Goal: Task Accomplishment & Management: Complete application form

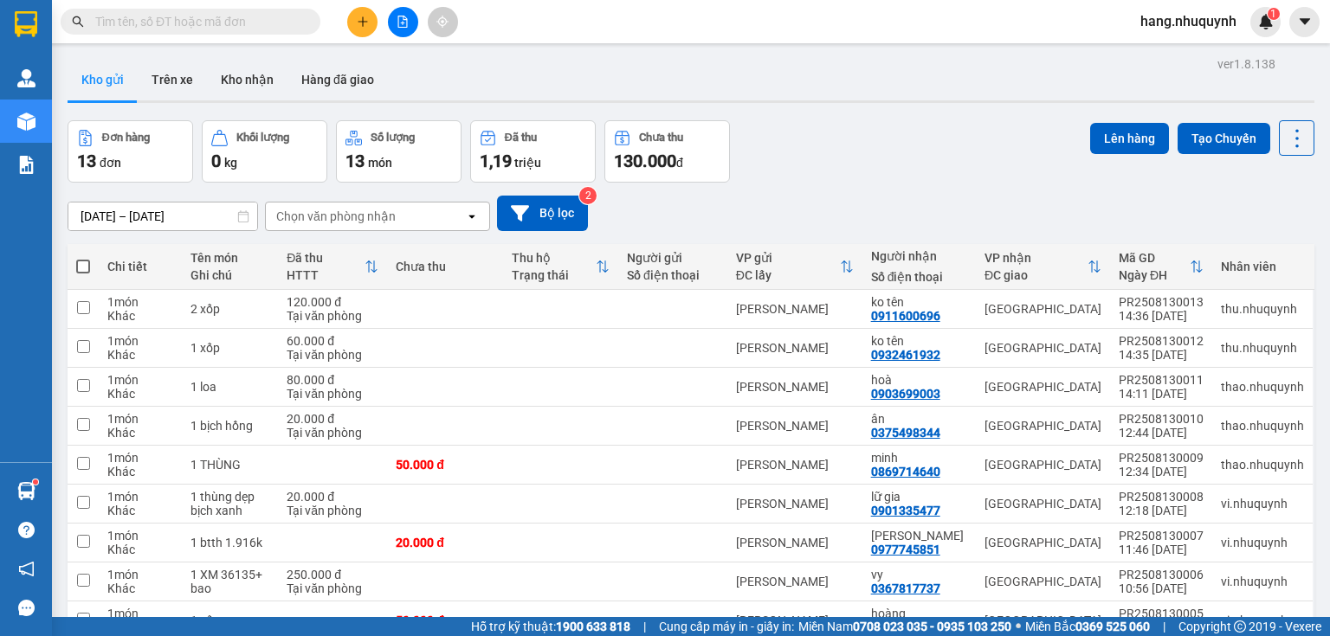
click at [210, 21] on input "text" at bounding box center [197, 21] width 204 height 19
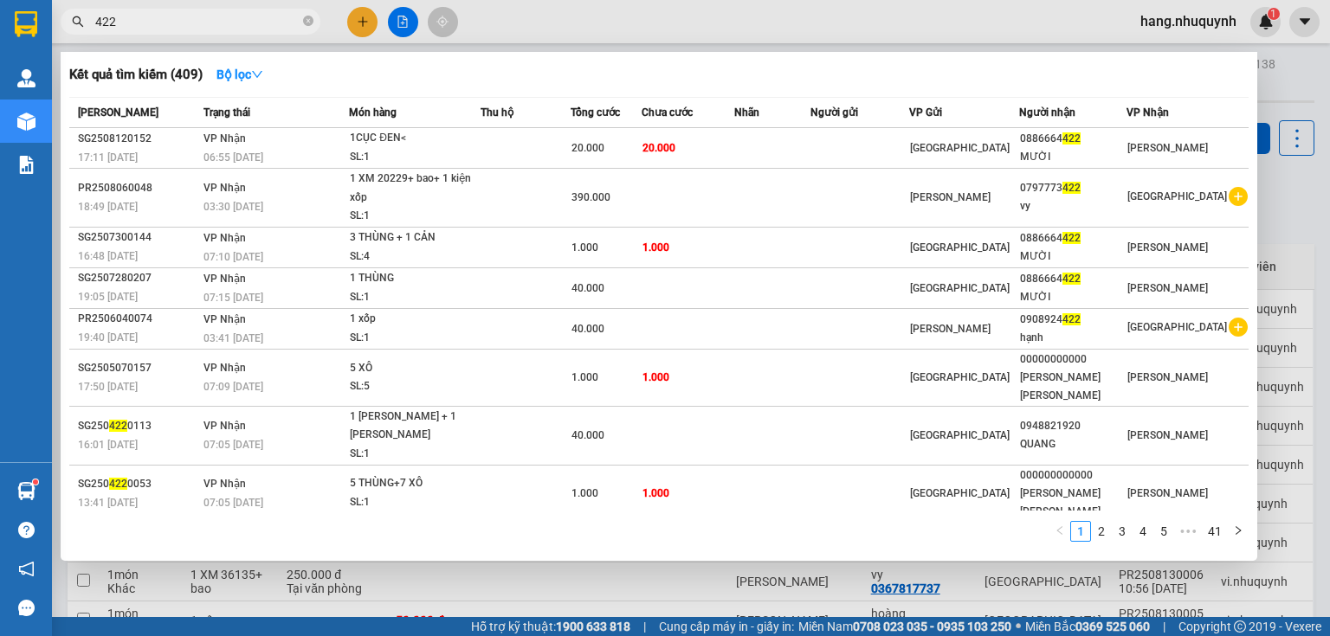
type input "422"
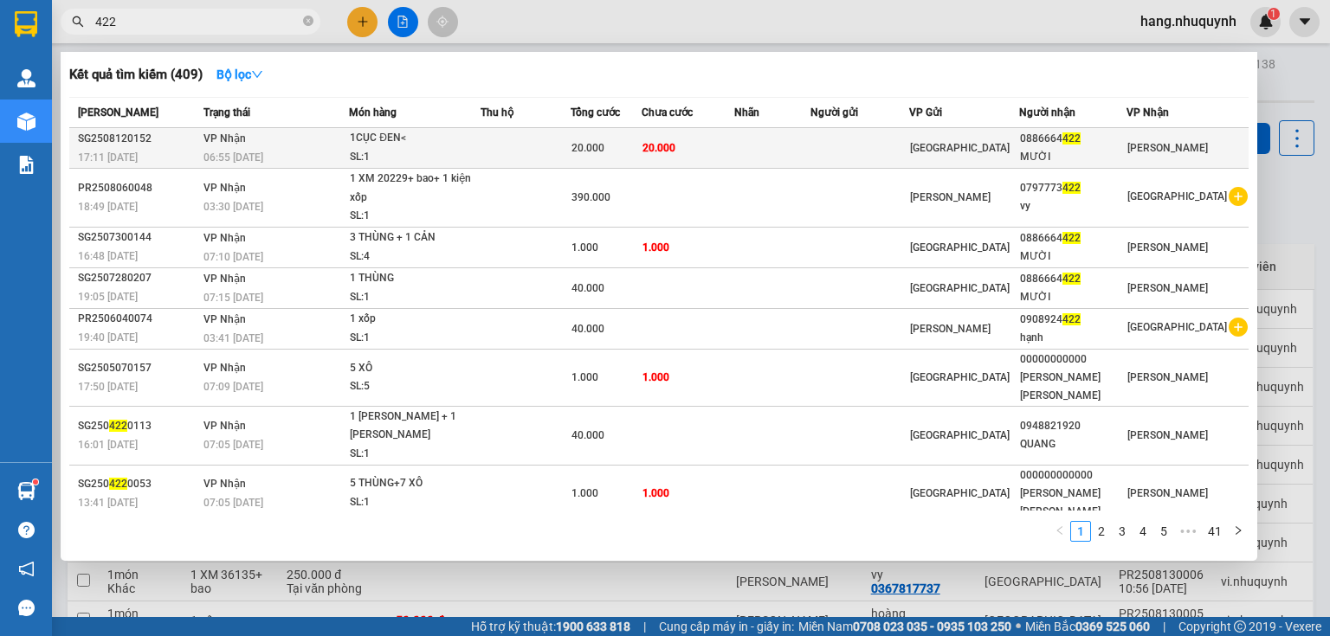
click at [507, 150] on td at bounding box center [524, 148] width 89 height 41
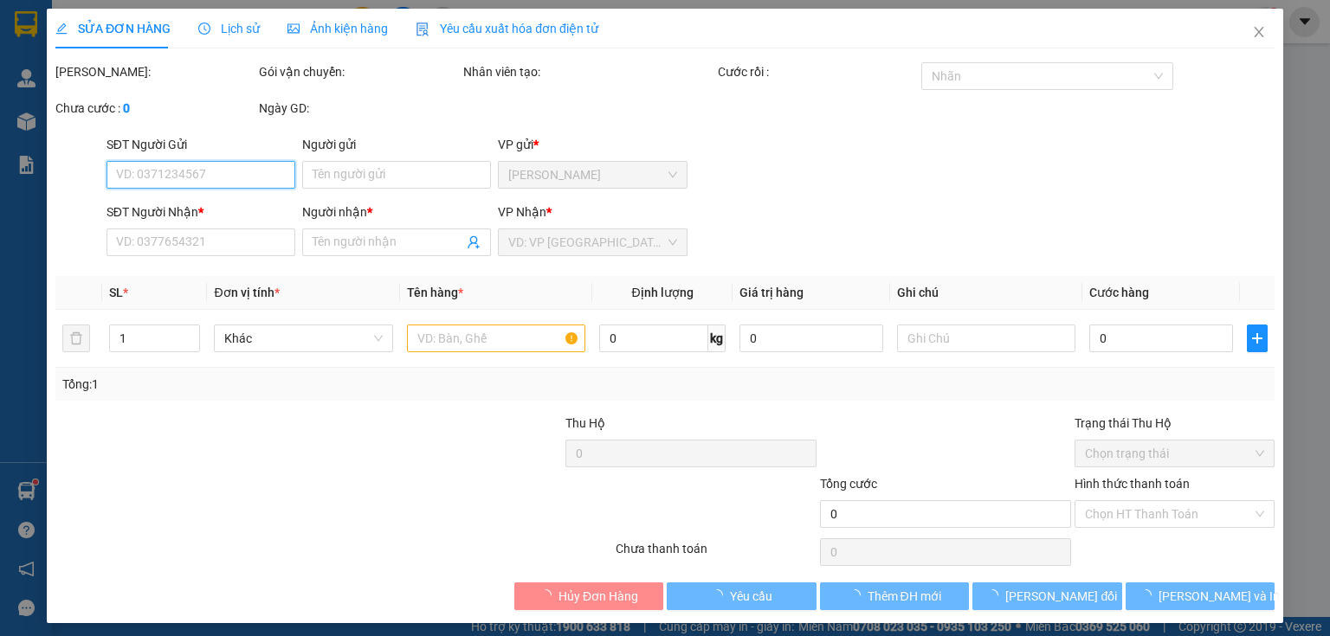
type input "0886664422"
type input "MƯỜI"
type input "20.000"
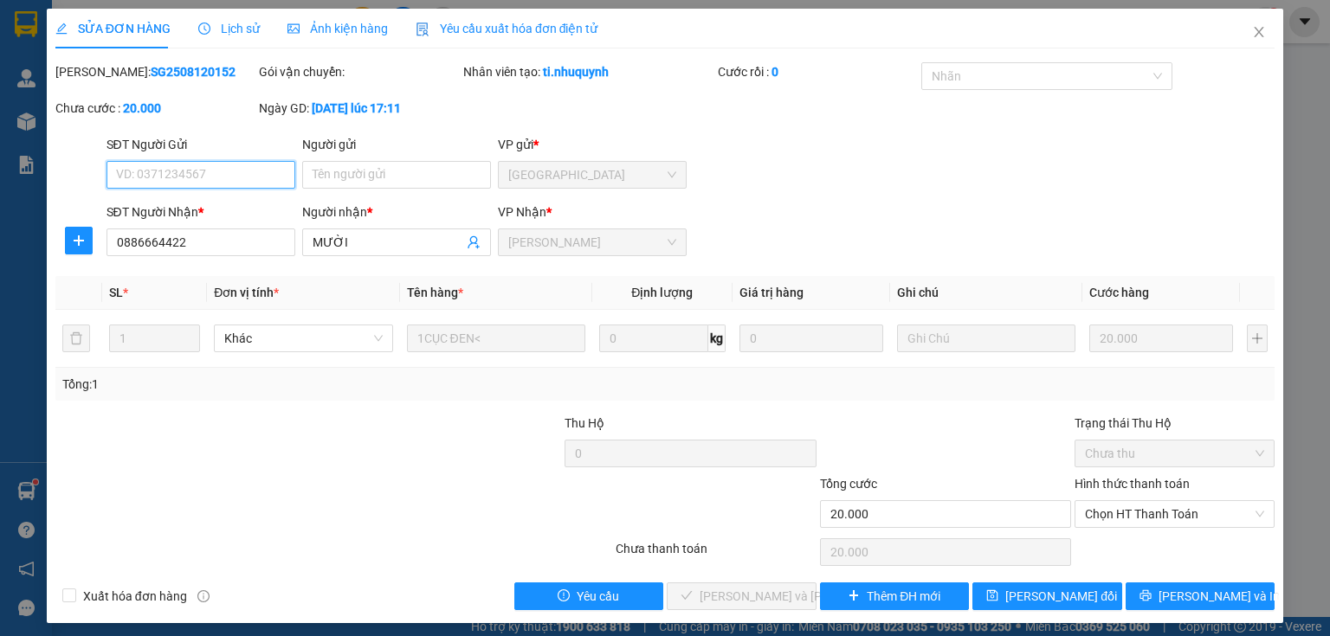
drag, startPoint x: 1115, startPoint y: 508, endPoint x: 1115, endPoint y: 529, distance: 20.8
click at [1115, 516] on span "Chọn HT Thanh Toán" at bounding box center [1174, 514] width 179 height 26
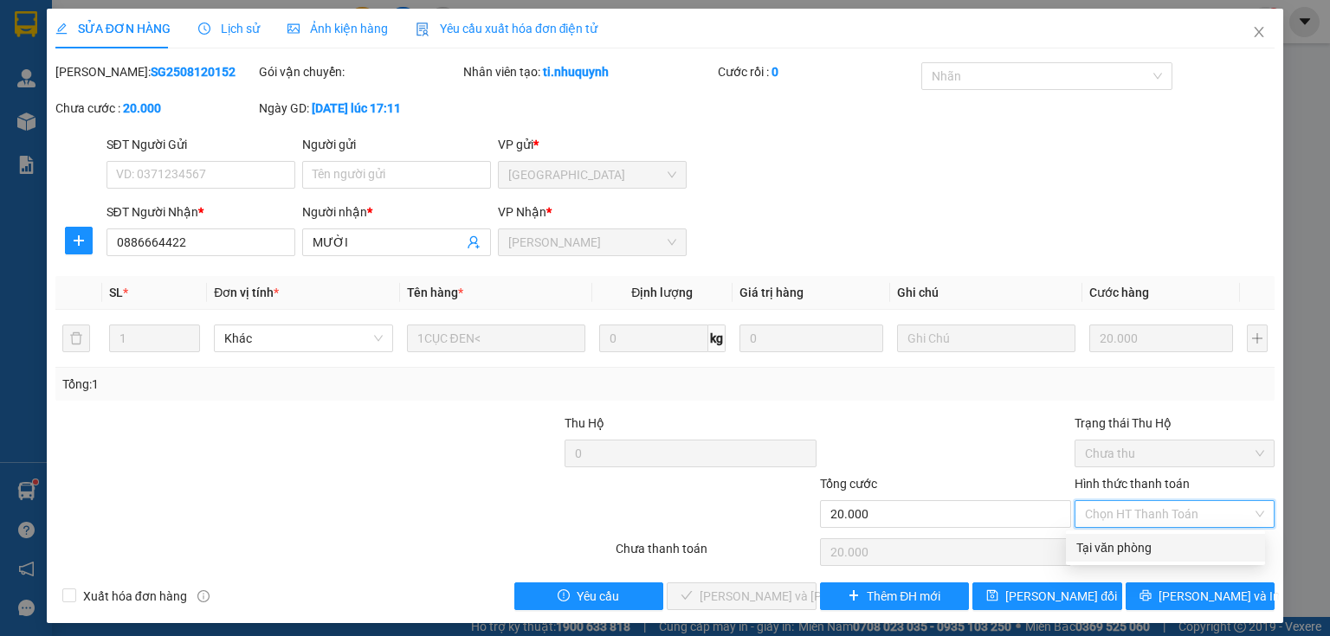
drag, startPoint x: 1115, startPoint y: 548, endPoint x: 1042, endPoint y: 569, distance: 75.6
click at [1114, 551] on div "Tại văn phòng" at bounding box center [1165, 547] width 178 height 19
type input "0"
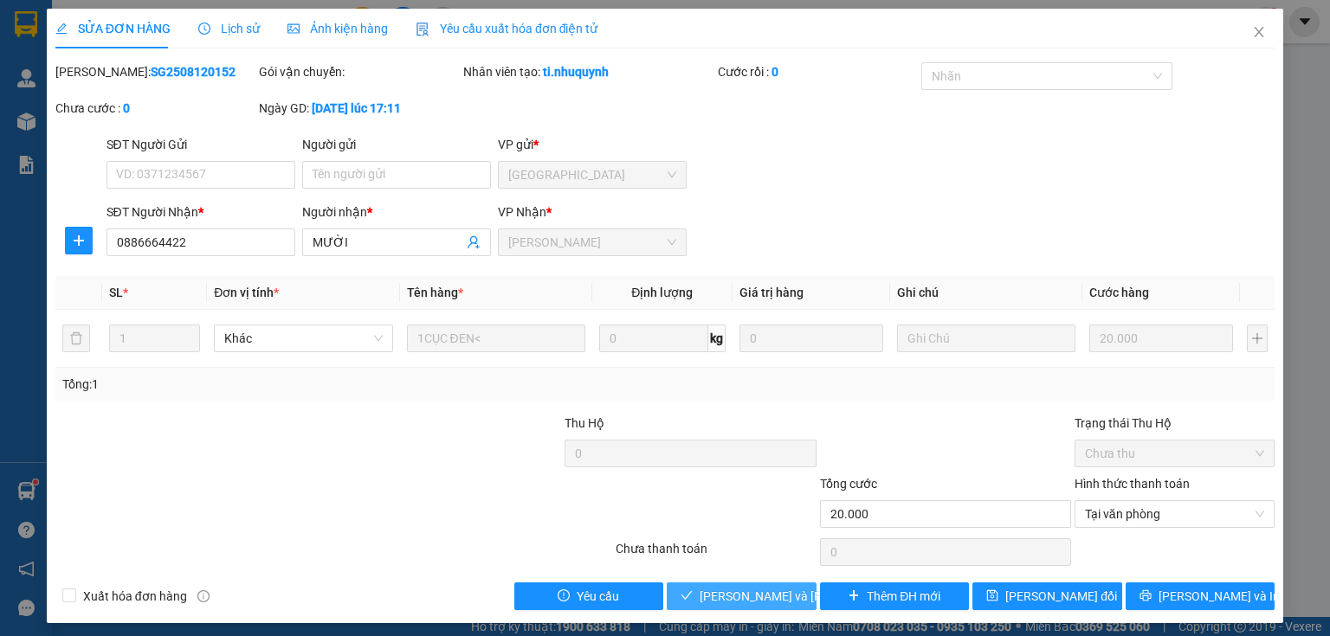
click at [767, 589] on span "[PERSON_NAME] và [PERSON_NAME] hàng" at bounding box center [816, 596] width 234 height 19
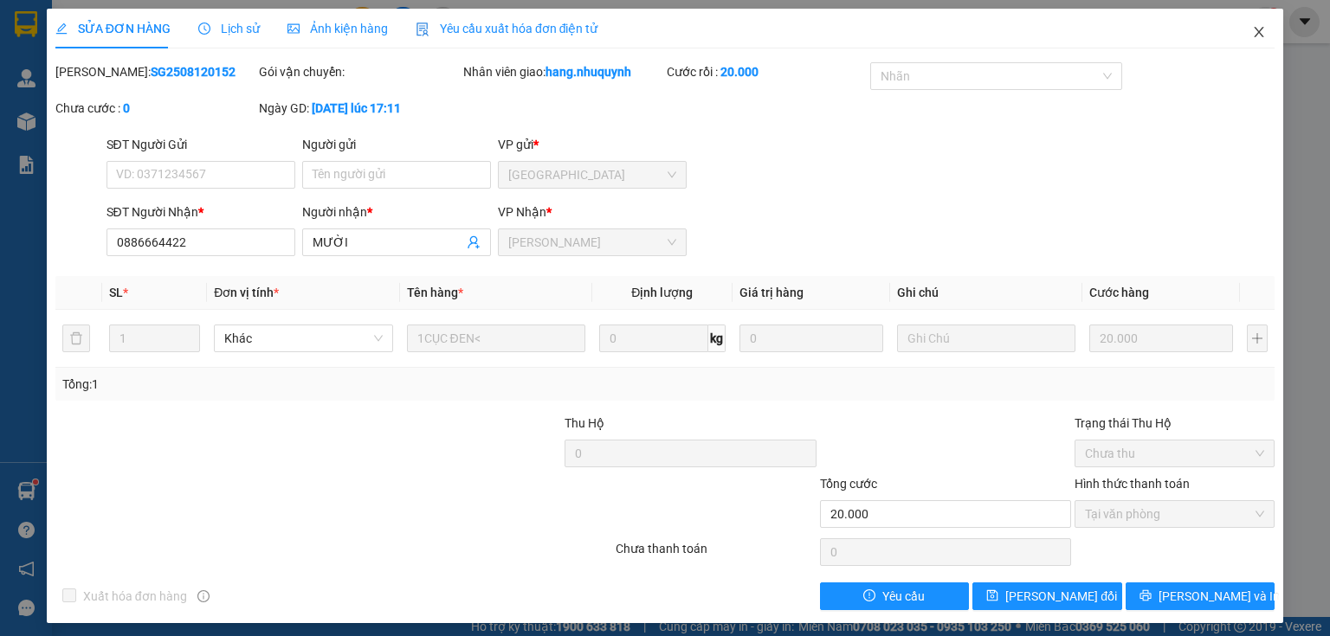
drag, startPoint x: 1246, startPoint y: 35, endPoint x: 226, endPoint y: 25, distance: 1020.6
click at [1252, 35] on icon "close" at bounding box center [1259, 32] width 14 height 14
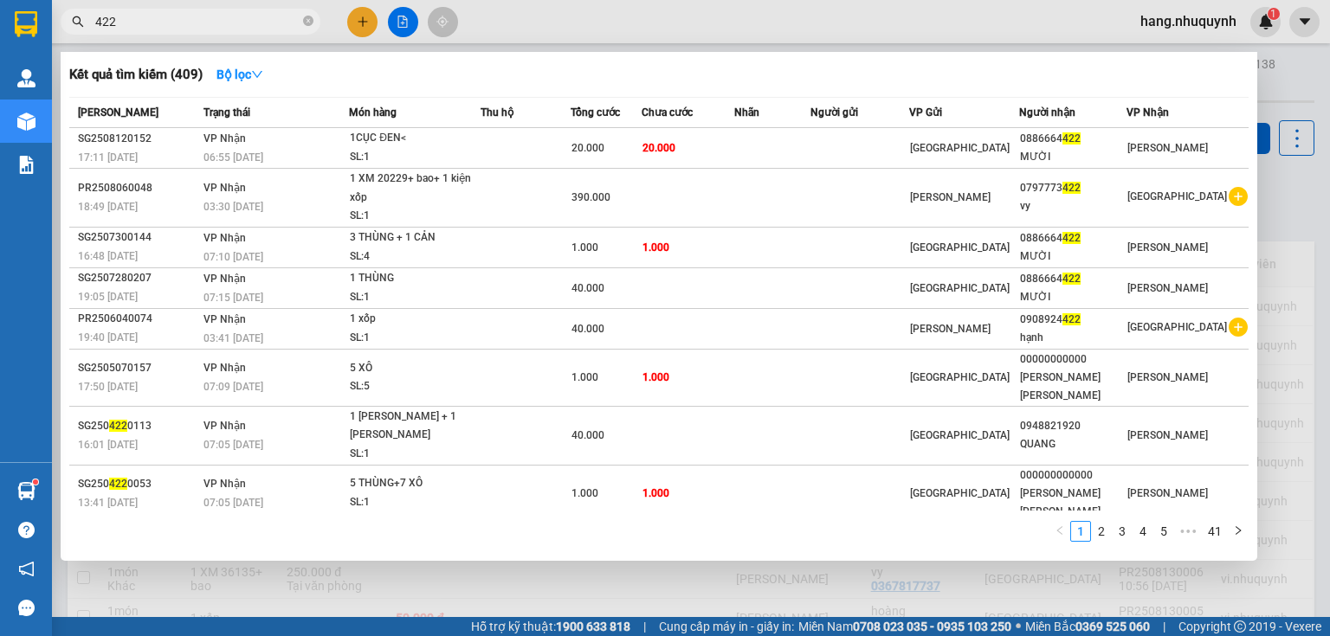
click at [208, 23] on input "422" at bounding box center [197, 21] width 204 height 19
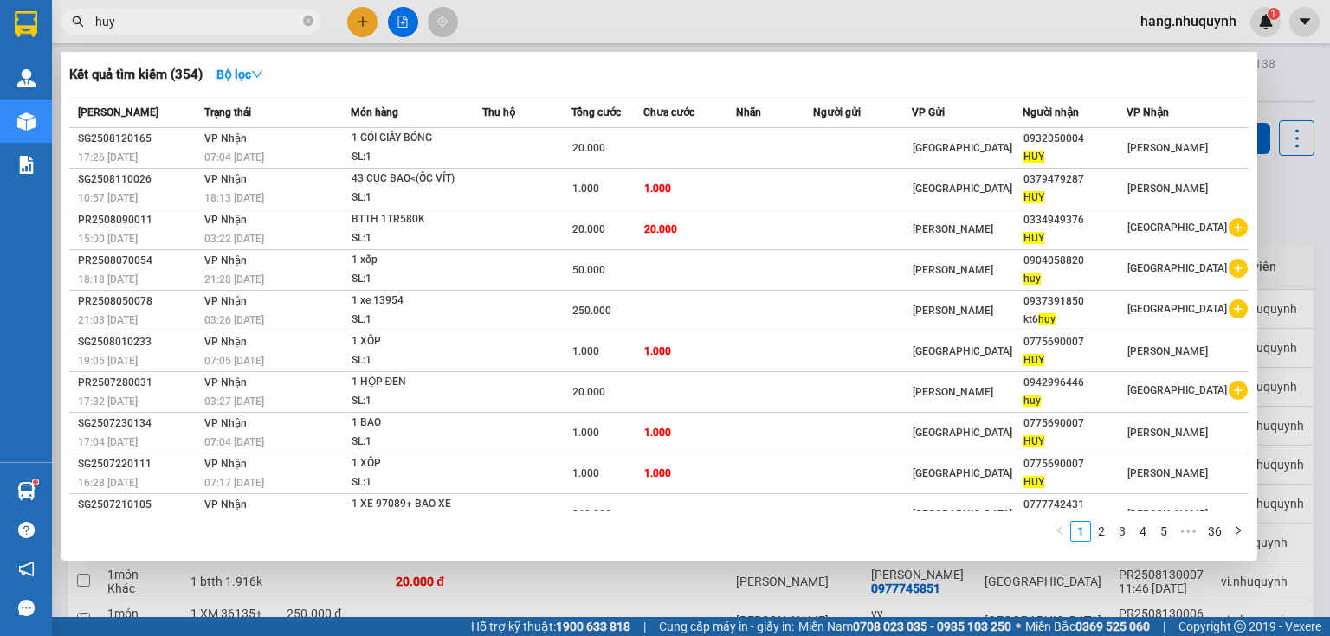
type input "huy"
click at [364, 29] on div at bounding box center [665, 318] width 1330 height 636
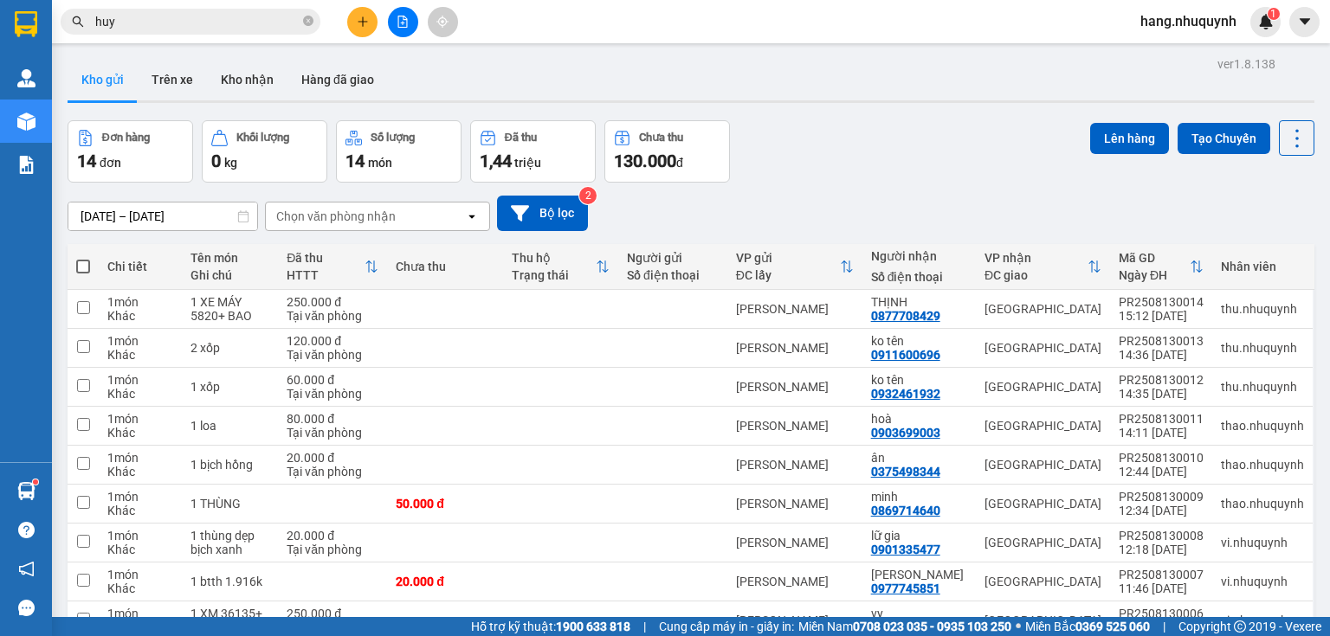
click at [360, 22] on icon "plus" at bounding box center [363, 22] width 12 height 12
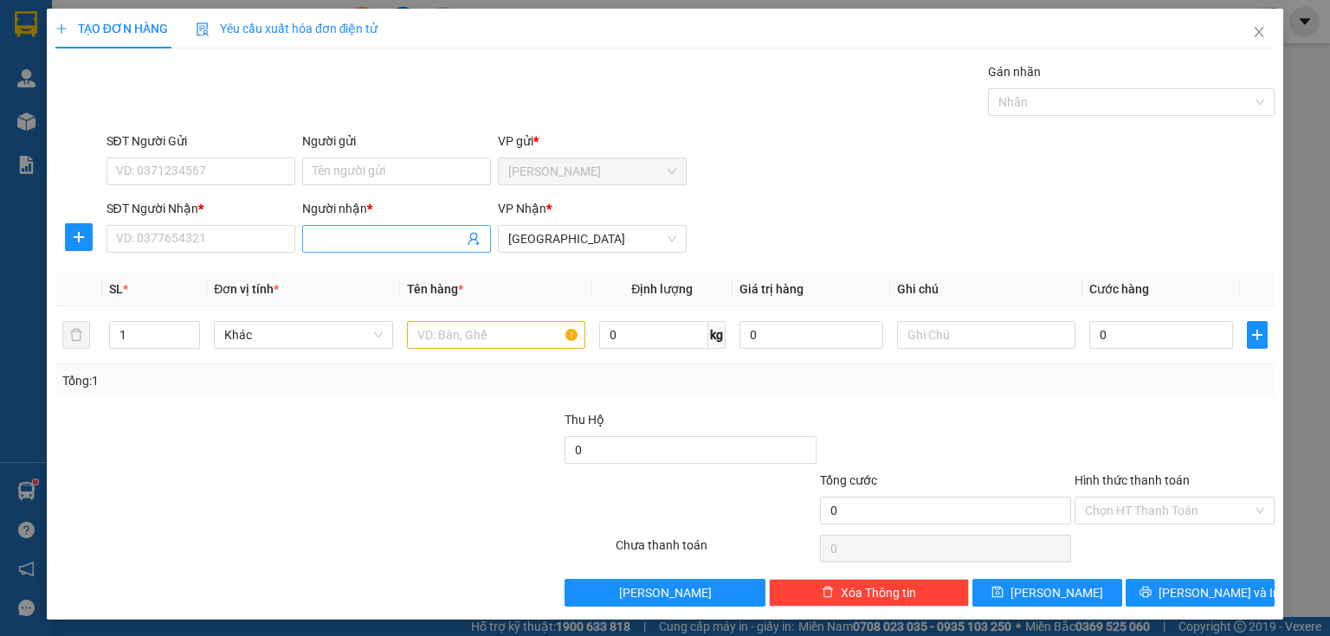
click at [357, 250] on span at bounding box center [396, 239] width 189 height 28
click at [368, 229] on input "Người nhận *" at bounding box center [387, 238] width 151 height 19
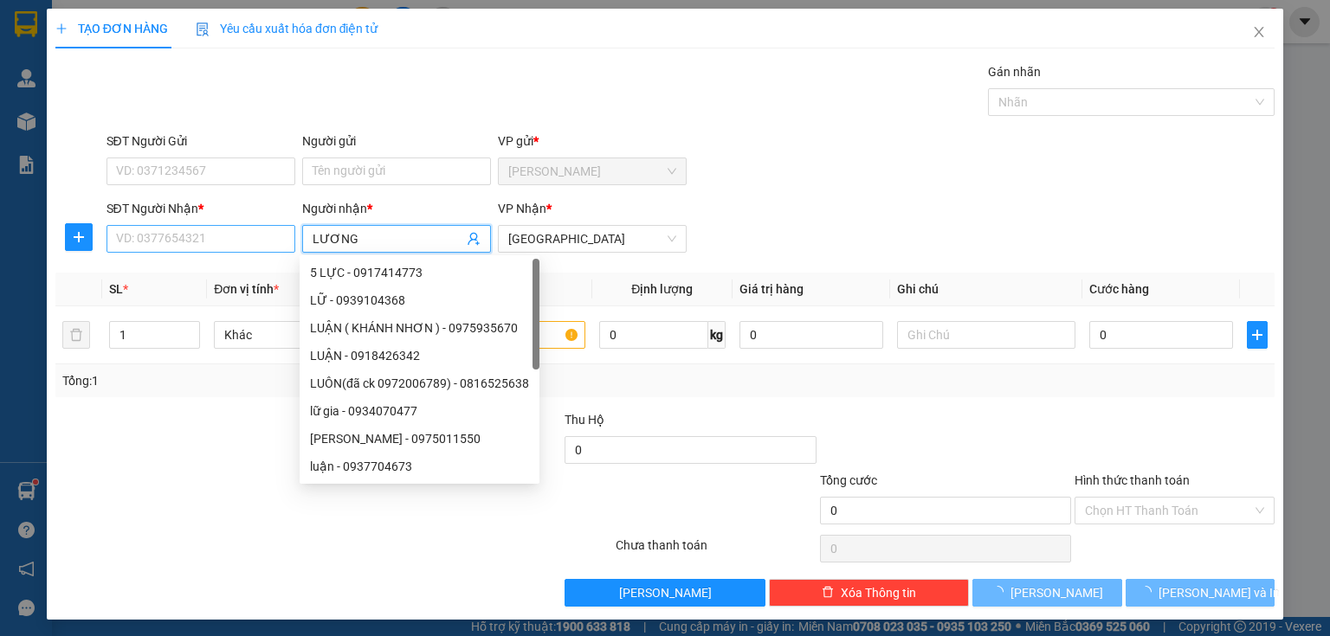
type input "LƯƠNG"
click at [200, 244] on input "SĐT Người Nhận *" at bounding box center [200, 239] width 189 height 28
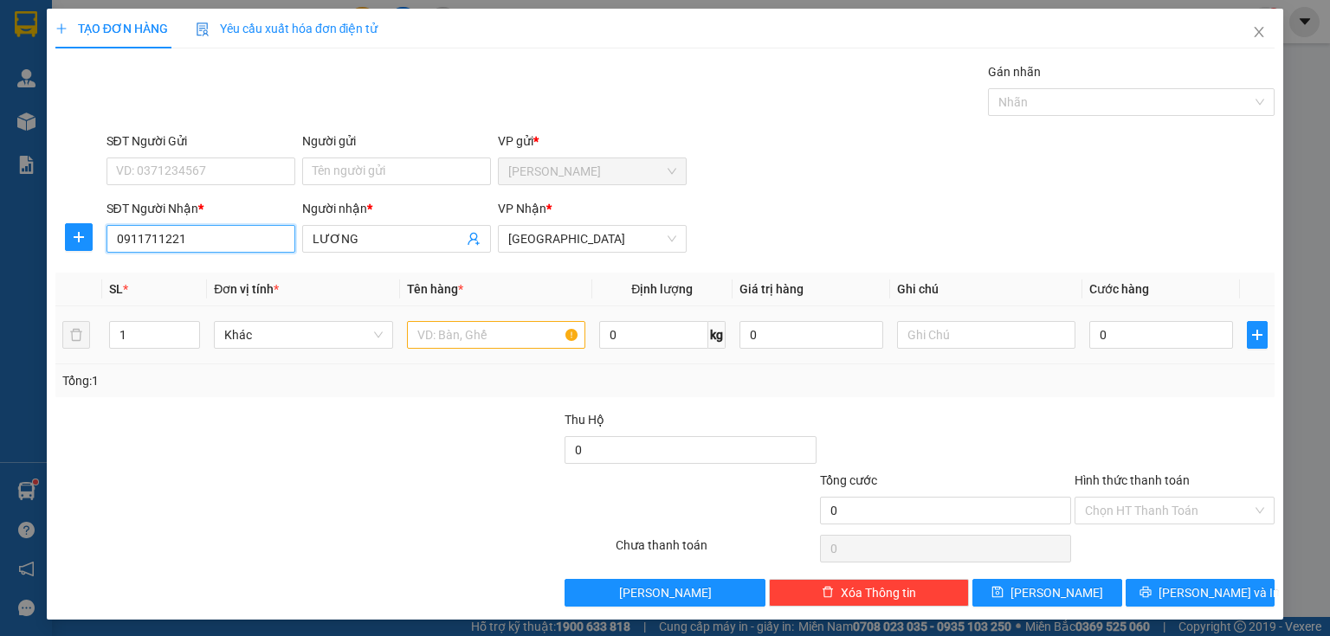
type input "0911711221"
click at [440, 335] on input "text" at bounding box center [496, 335] width 178 height 28
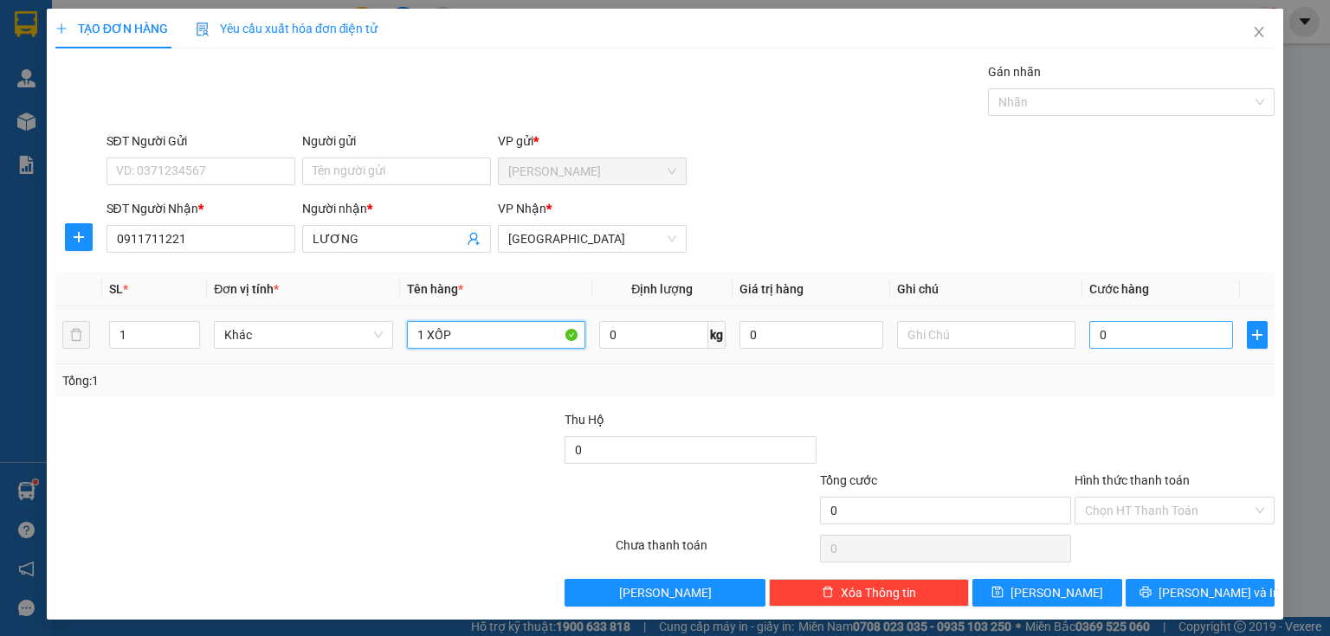
type input "1 XỐP"
click at [1112, 336] on input "0" at bounding box center [1161, 335] width 144 height 28
type input "4"
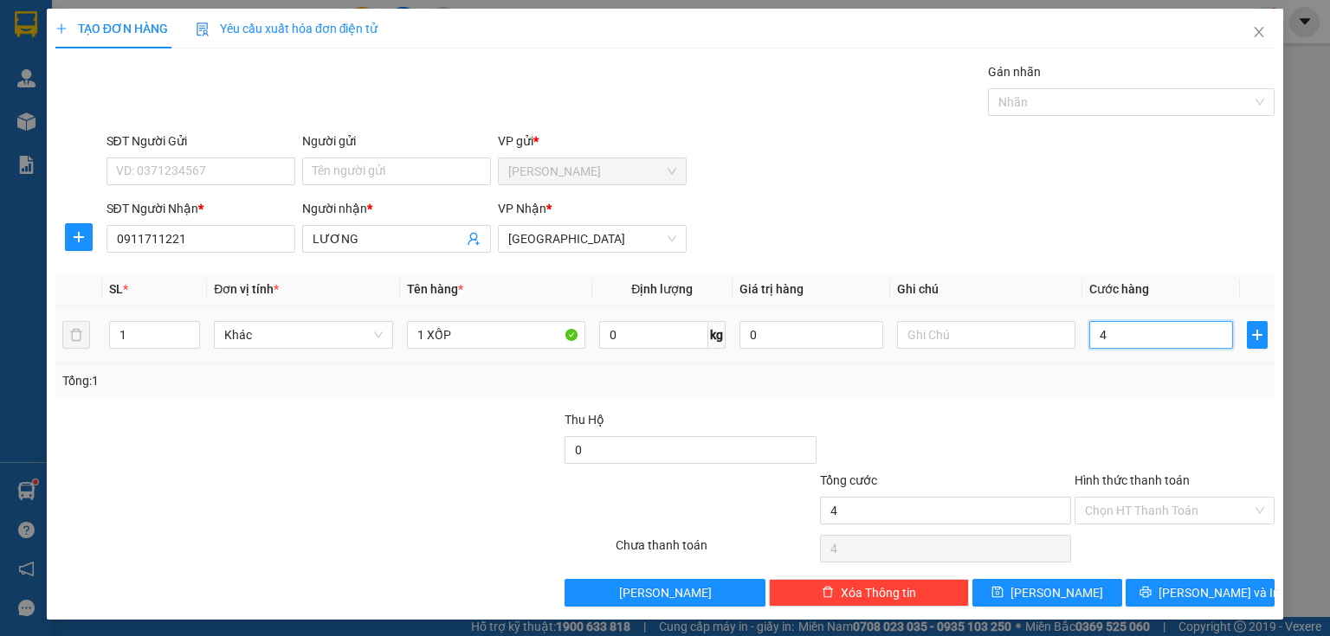
type input "40"
type input "400"
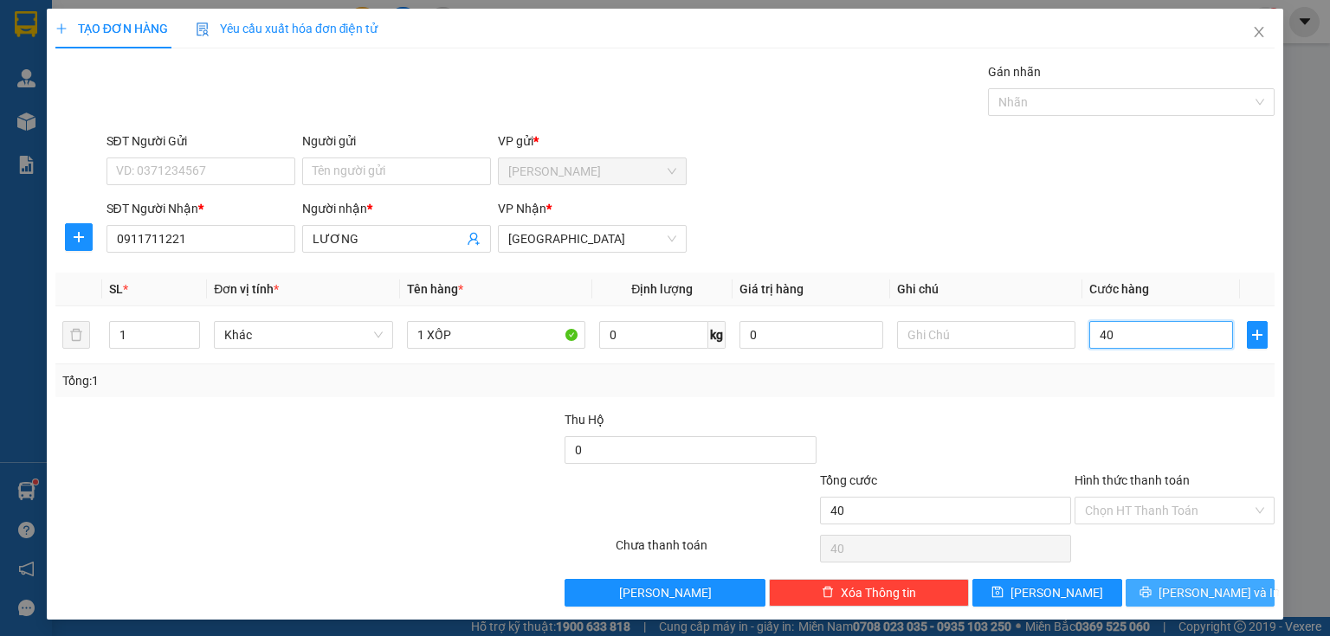
type input "400"
type input "4.000"
type input "40.000"
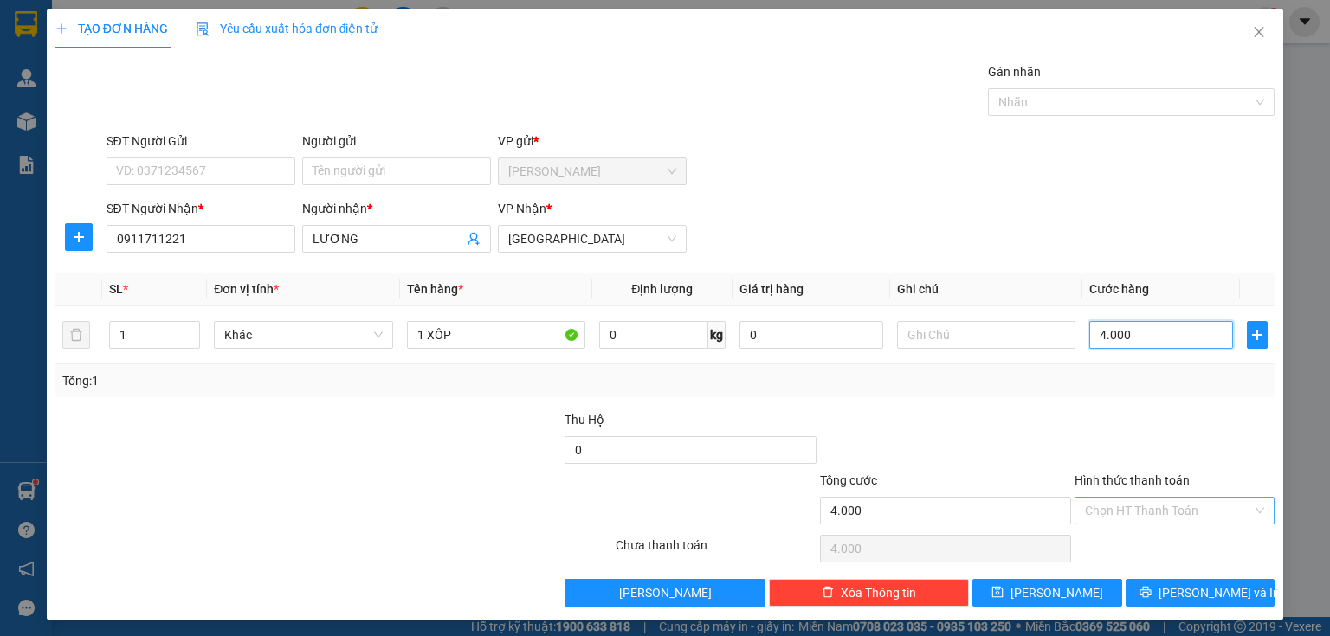
type input "40.000"
type input "400.000"
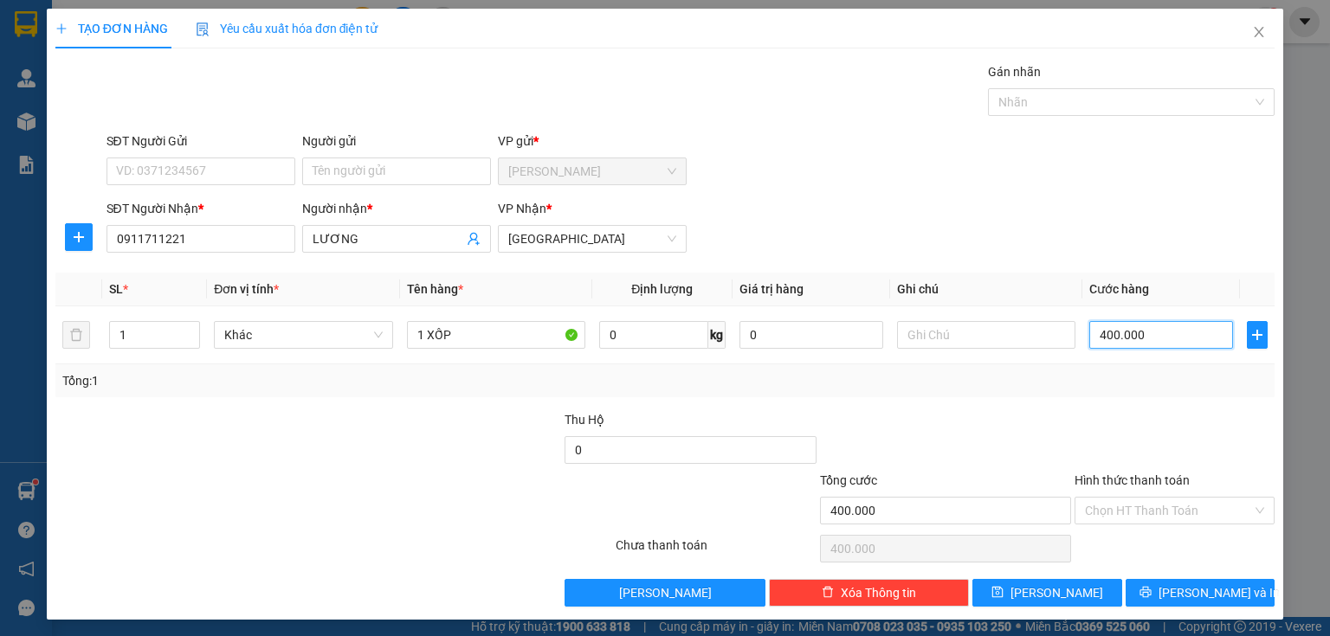
type input "40.000"
click at [1173, 498] on input "Hình thức thanh toán" at bounding box center [1168, 511] width 167 height 26
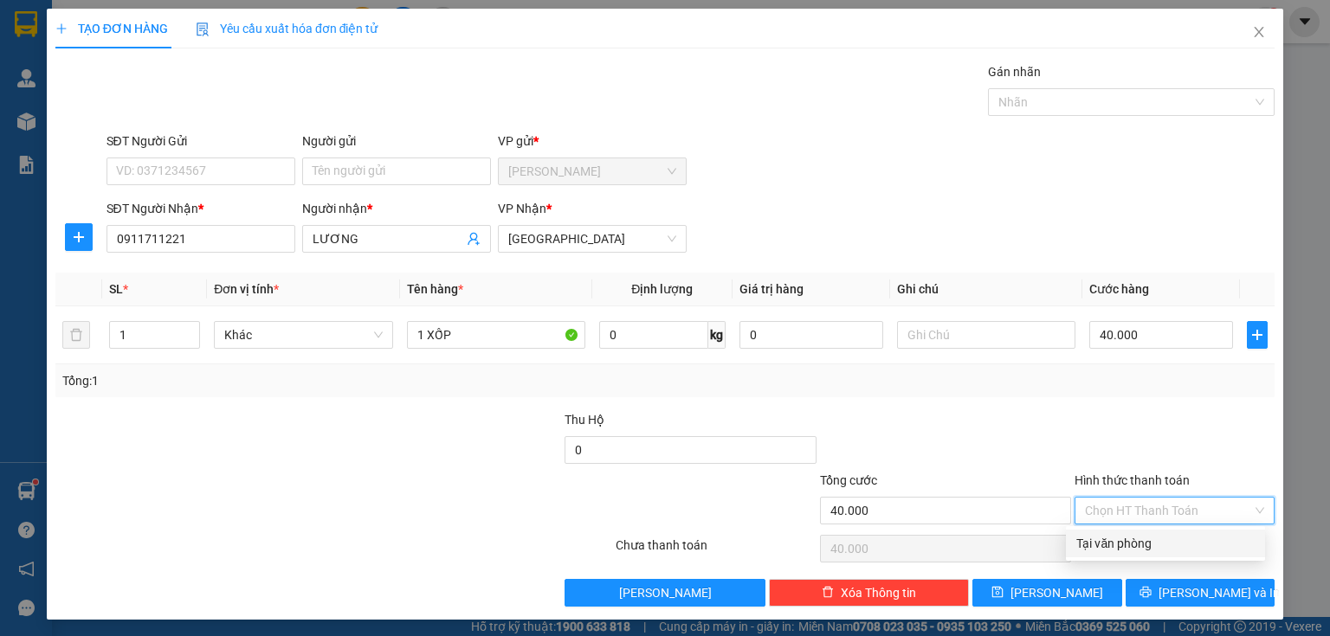
click at [1146, 550] on div "Tại văn phòng" at bounding box center [1165, 543] width 178 height 19
type input "0"
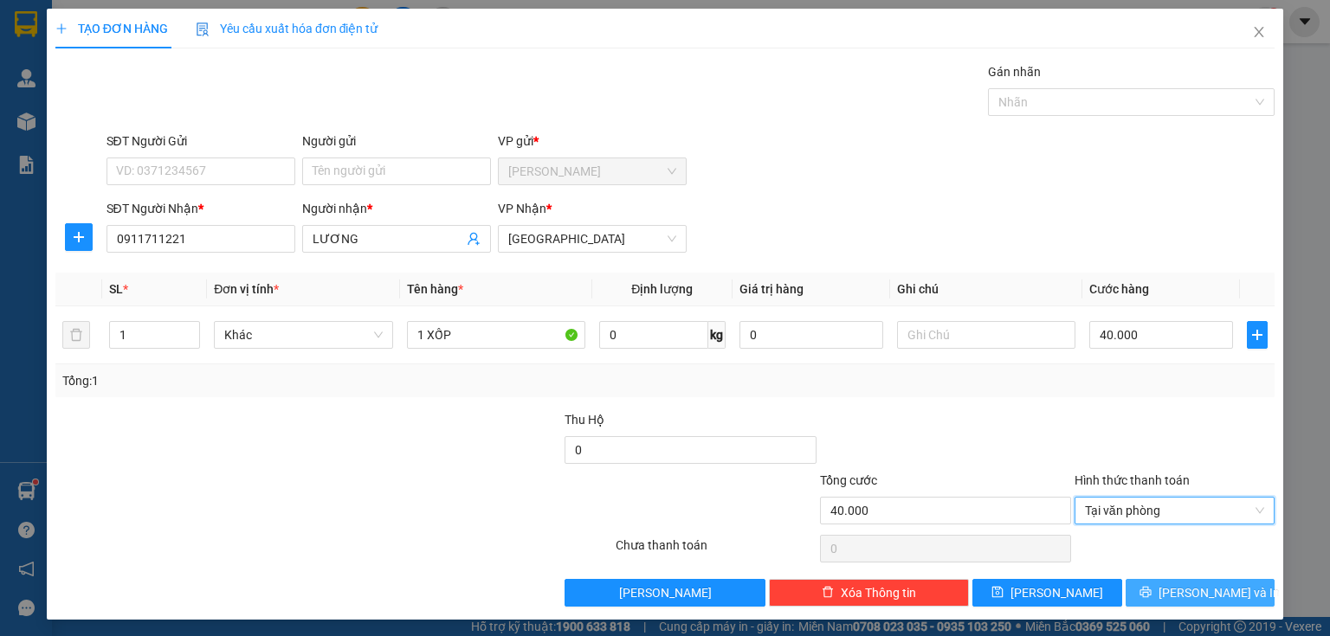
click at [1151, 598] on span "printer" at bounding box center [1145, 593] width 12 height 14
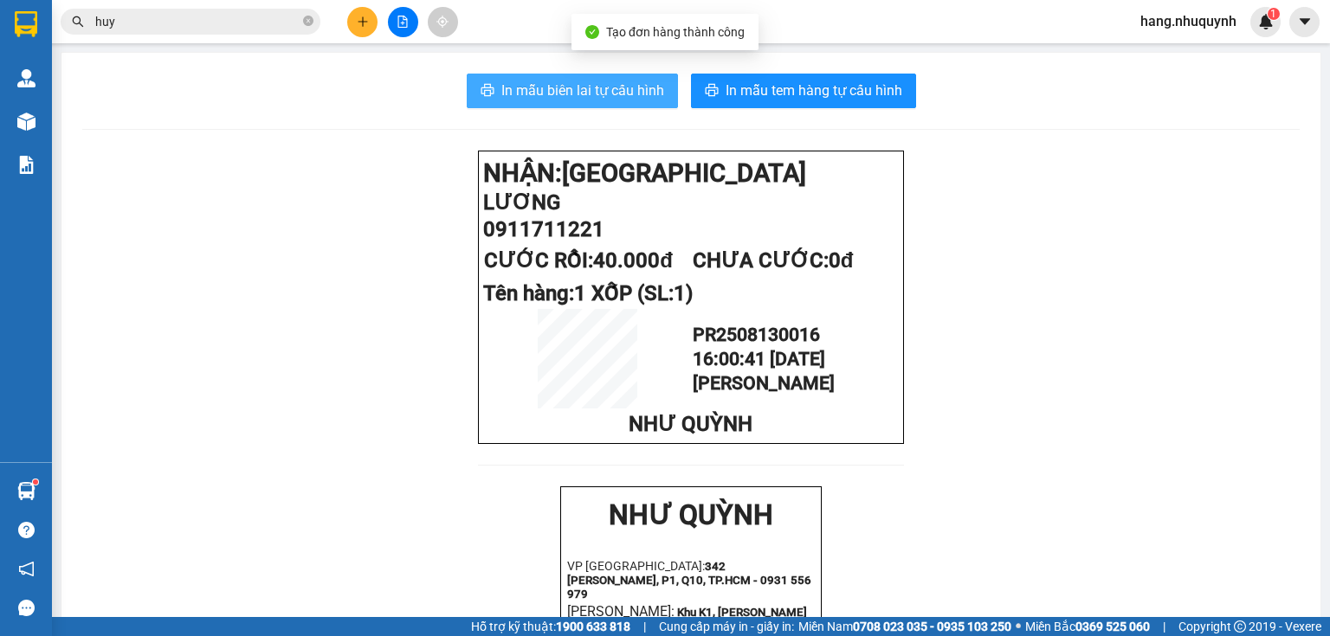
click at [596, 83] on span "In mẫu biên lai tự cấu hình" at bounding box center [582, 91] width 163 height 22
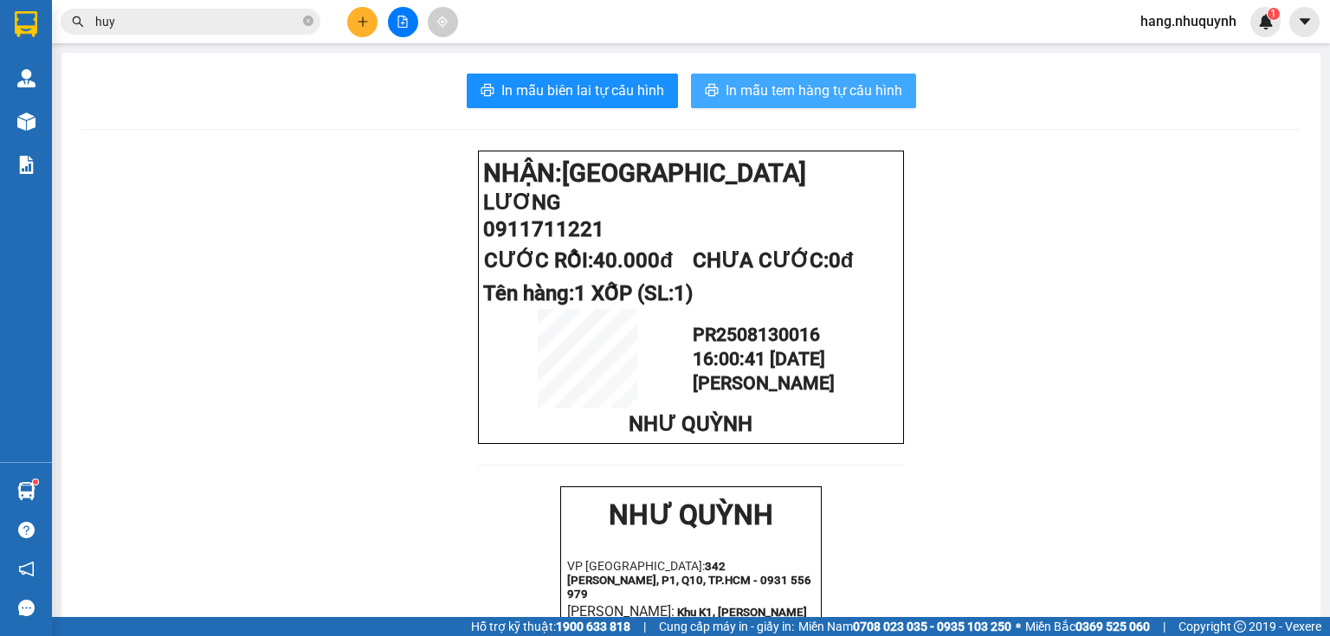
click at [826, 97] on span "In mẫu tem hàng tự cấu hình" at bounding box center [813, 91] width 177 height 22
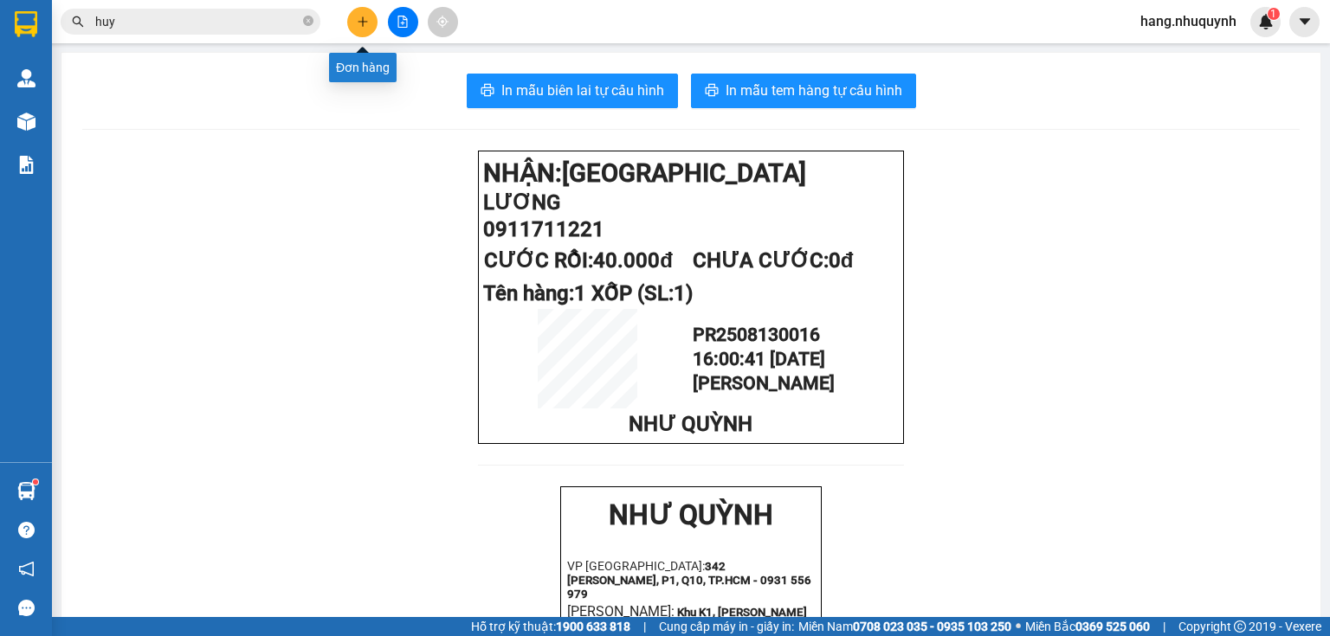
click at [363, 21] on icon "plus" at bounding box center [362, 21] width 1 height 10
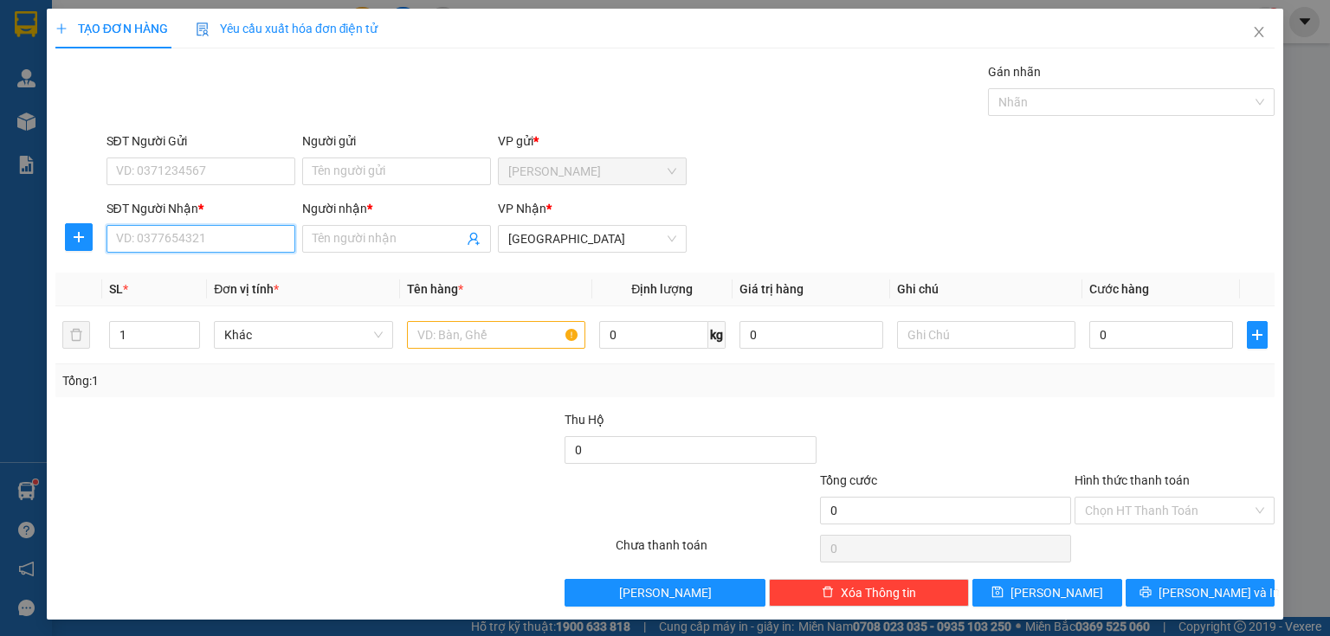
click at [229, 239] on input "SĐT Người Nhận *" at bounding box center [200, 239] width 189 height 28
click at [201, 277] on div "0000000156 - tính" at bounding box center [199, 272] width 166 height 19
type input "0000000156"
type input "tính"
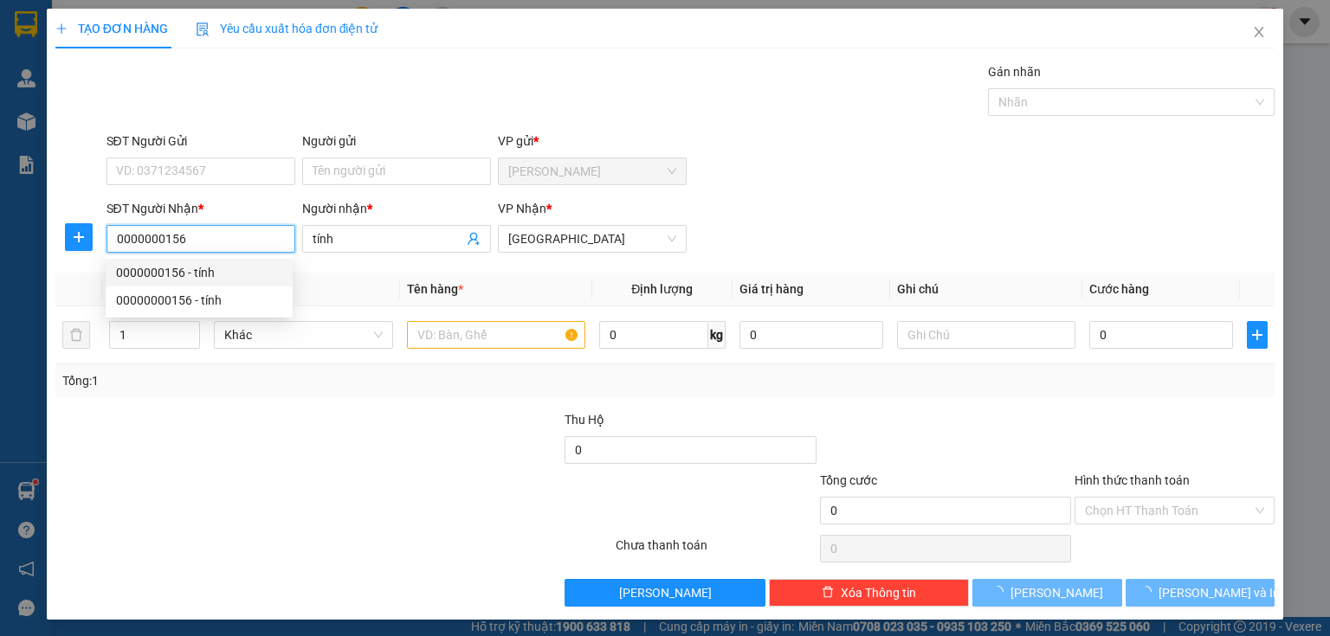
type input "100.000"
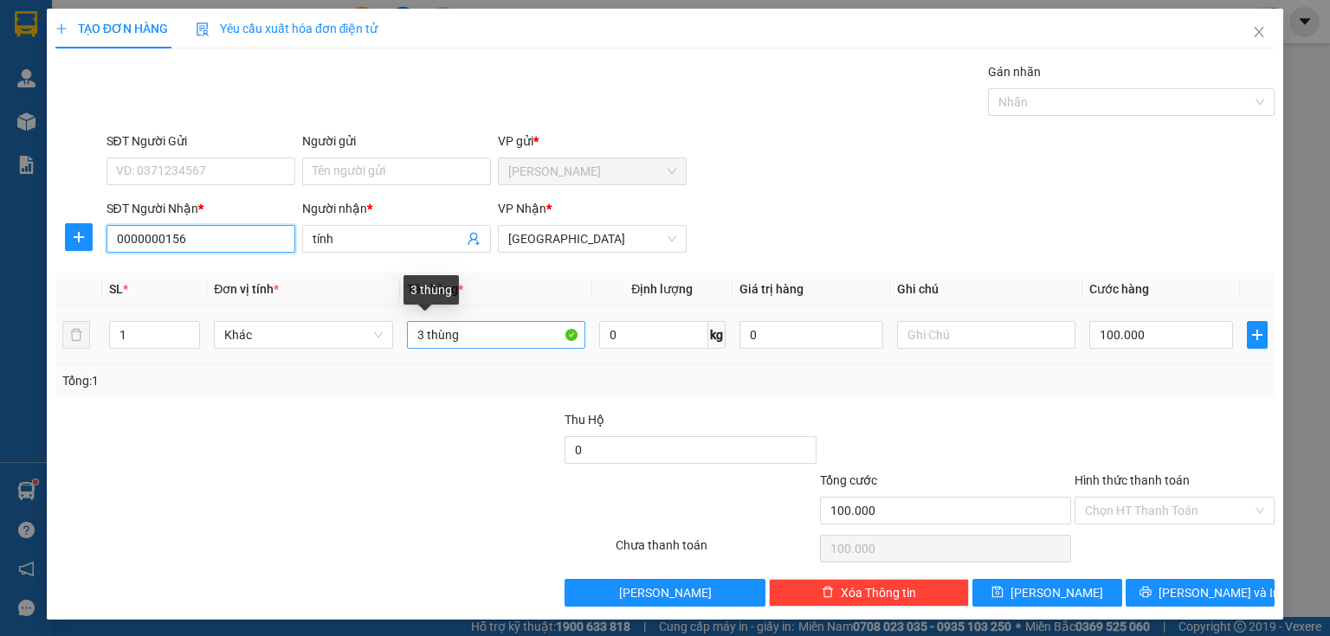
type input "0000000156"
drag, startPoint x: 419, startPoint y: 334, endPoint x: 363, endPoint y: 346, distance: 57.6
click at [368, 346] on tr "1 Khác 3 thùng 0 kg 0 100.000" at bounding box center [664, 335] width 1219 height 58
type input "1 thùng"
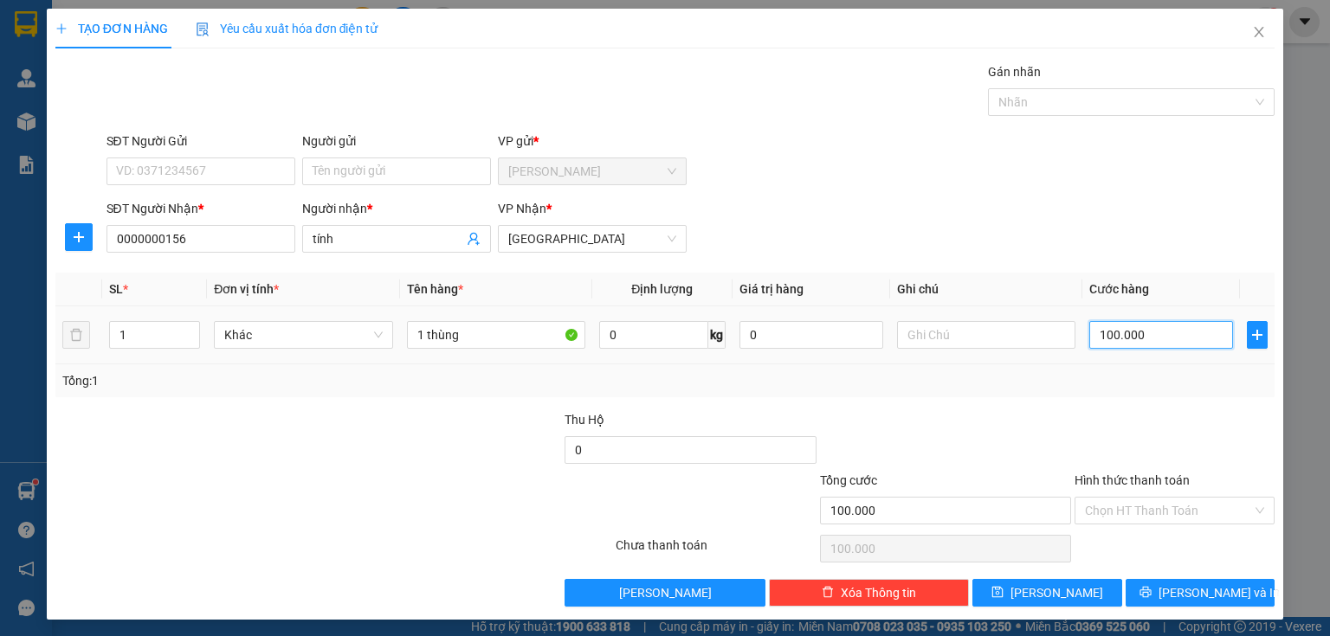
click at [1148, 327] on input "100.000" at bounding box center [1161, 335] width 144 height 28
type input "4"
type input "40"
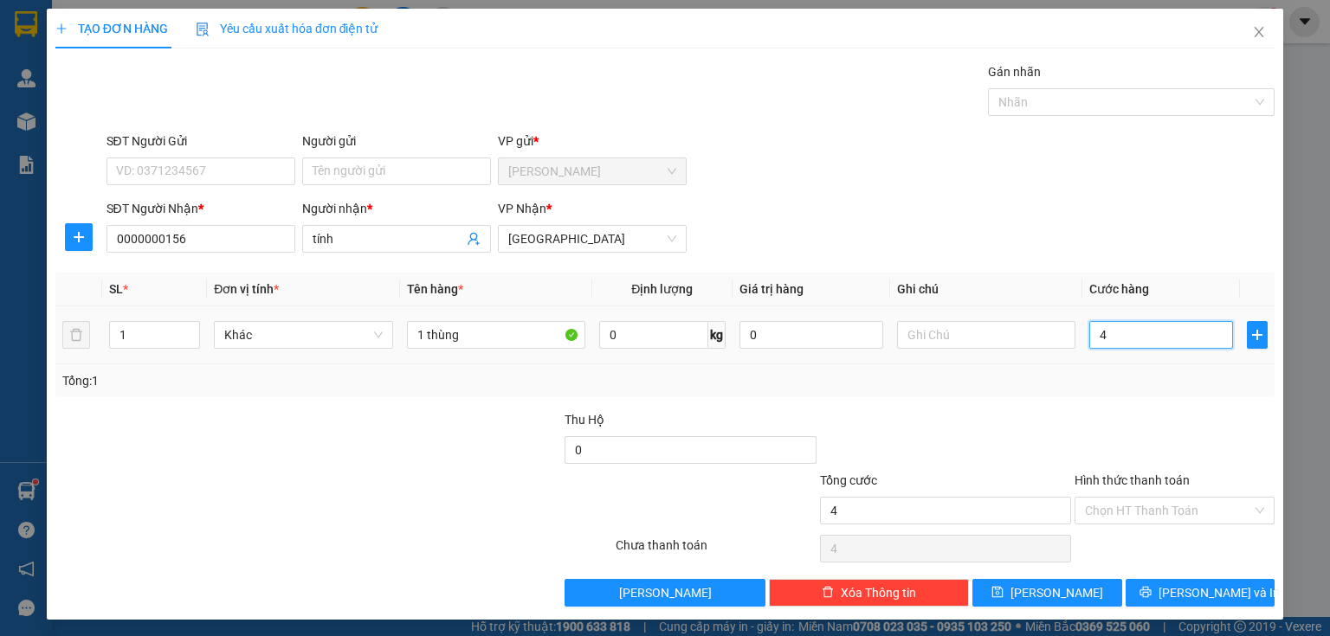
type input "40"
type input "400"
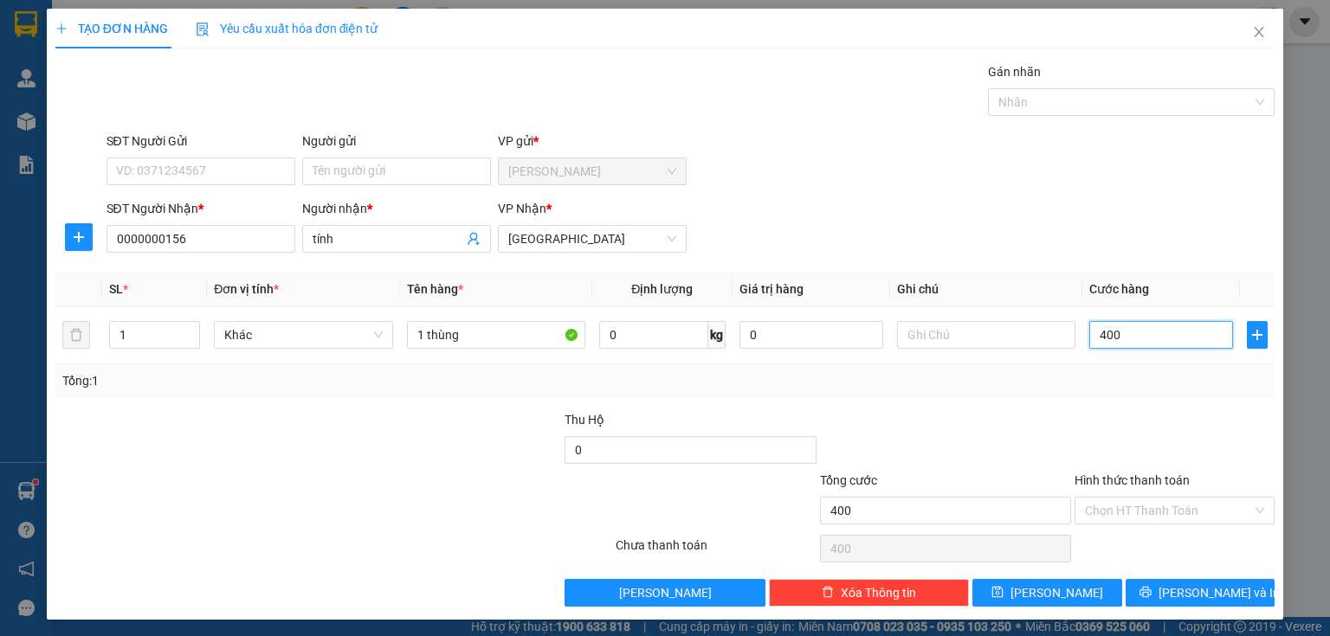
type input "4.000"
type input "40.000"
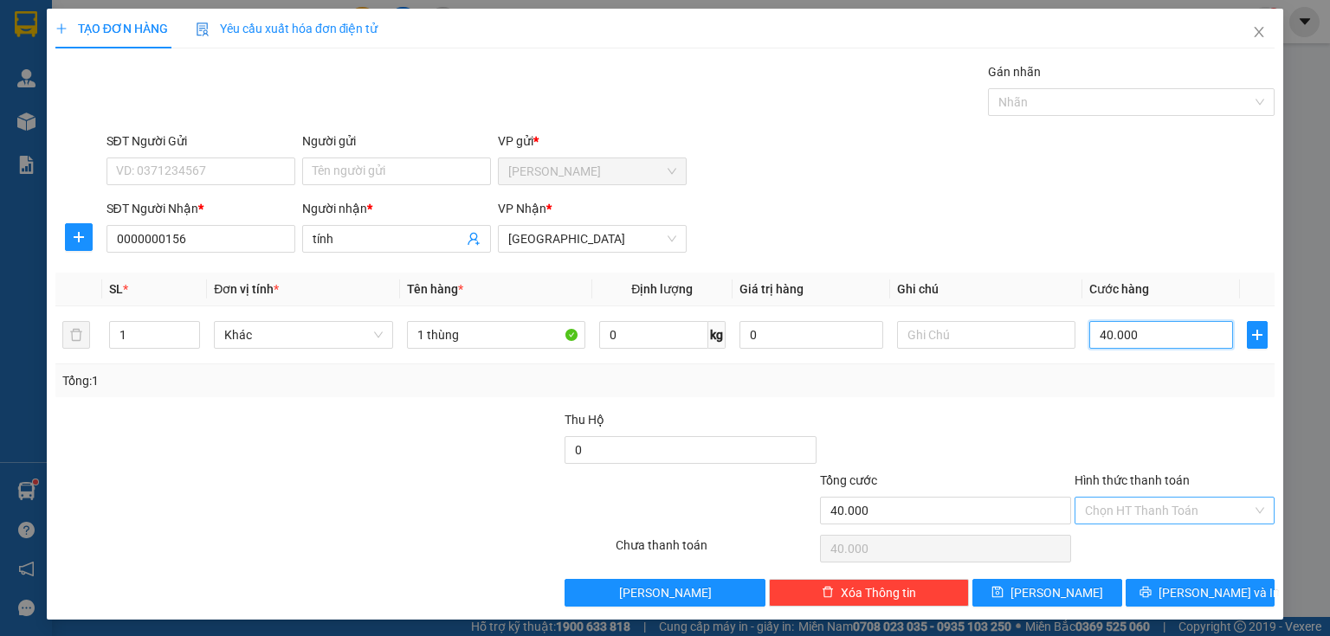
type input "40.000"
click at [1153, 515] on input "Hình thức thanh toán" at bounding box center [1168, 511] width 167 height 26
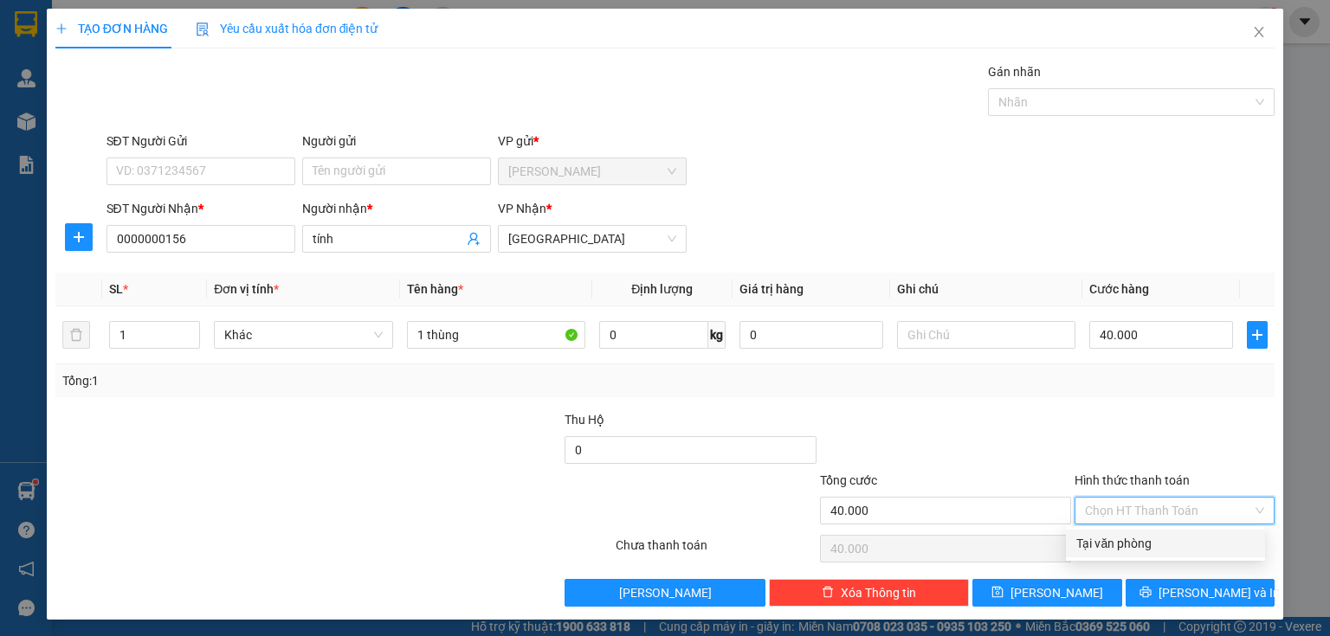
drag, startPoint x: 1146, startPoint y: 547, endPoint x: 1149, endPoint y: 571, distance: 24.4
click at [1146, 551] on div "Tại văn phòng" at bounding box center [1165, 543] width 178 height 19
type input "0"
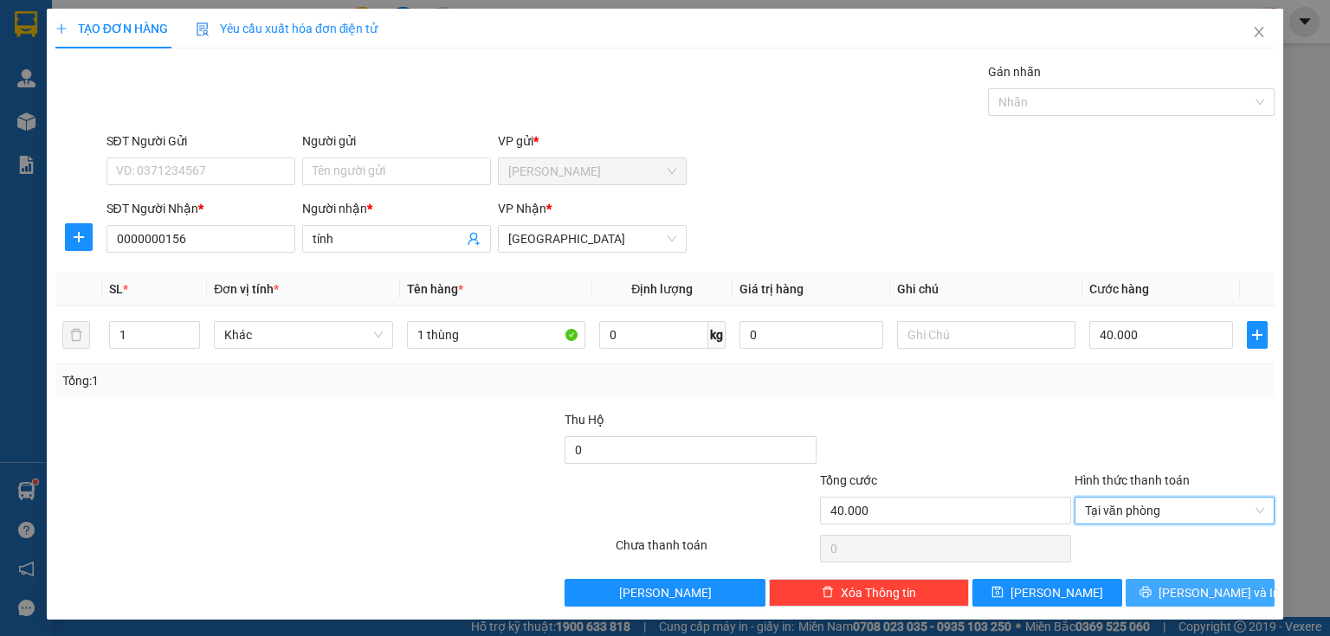
drag, startPoint x: 1153, startPoint y: 593, endPoint x: 1155, endPoint y: 578, distance: 14.8
click at [1153, 593] on button "[PERSON_NAME] và In" at bounding box center [1200, 593] width 150 height 28
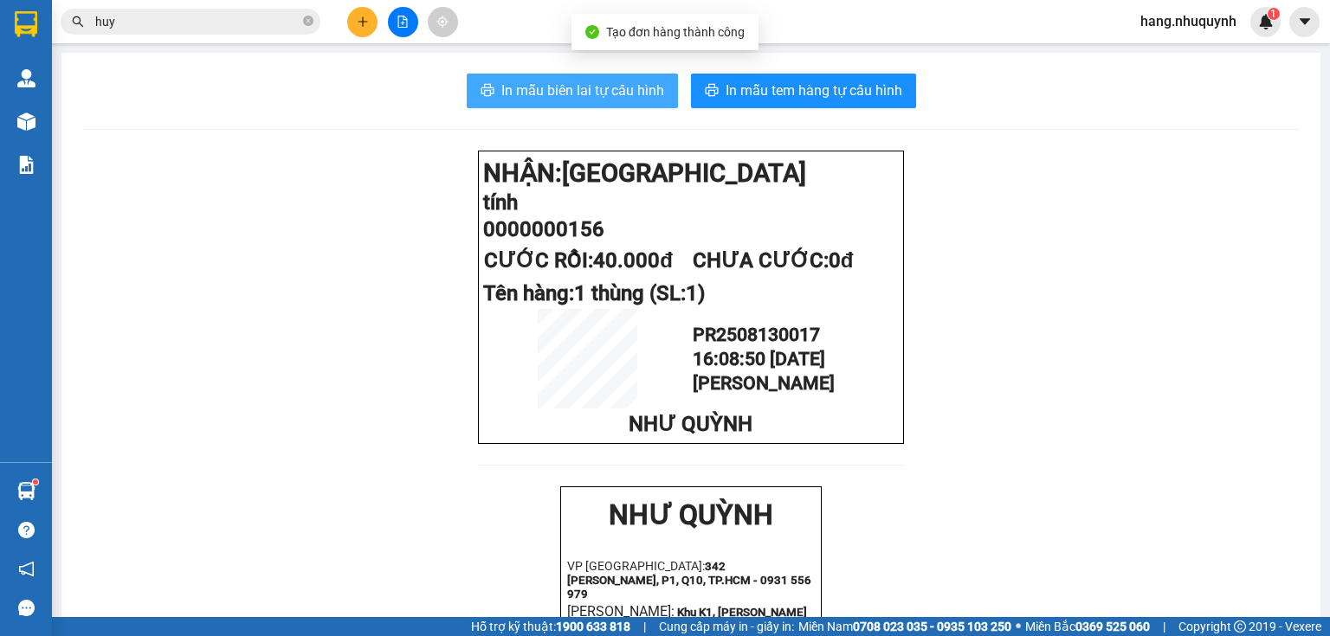
click at [537, 100] on span "In mẫu biên lai tự cấu hình" at bounding box center [582, 91] width 163 height 22
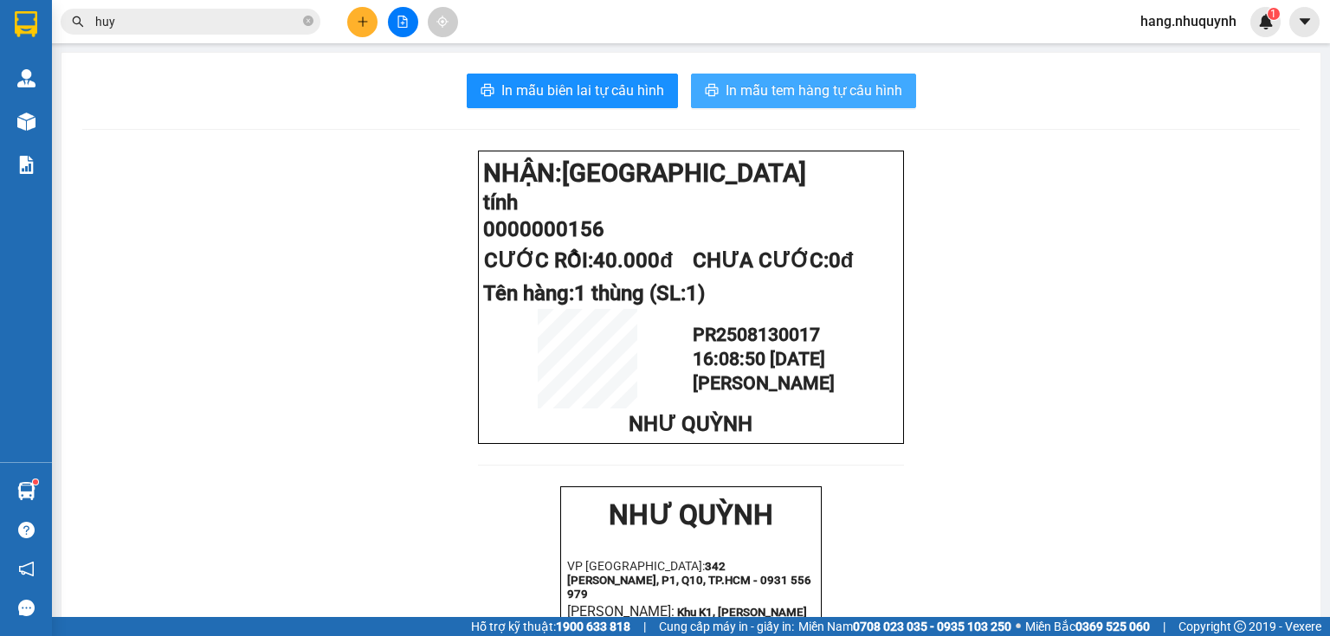
click at [814, 90] on span "In mẫu tem hàng tự cấu hình" at bounding box center [813, 91] width 177 height 22
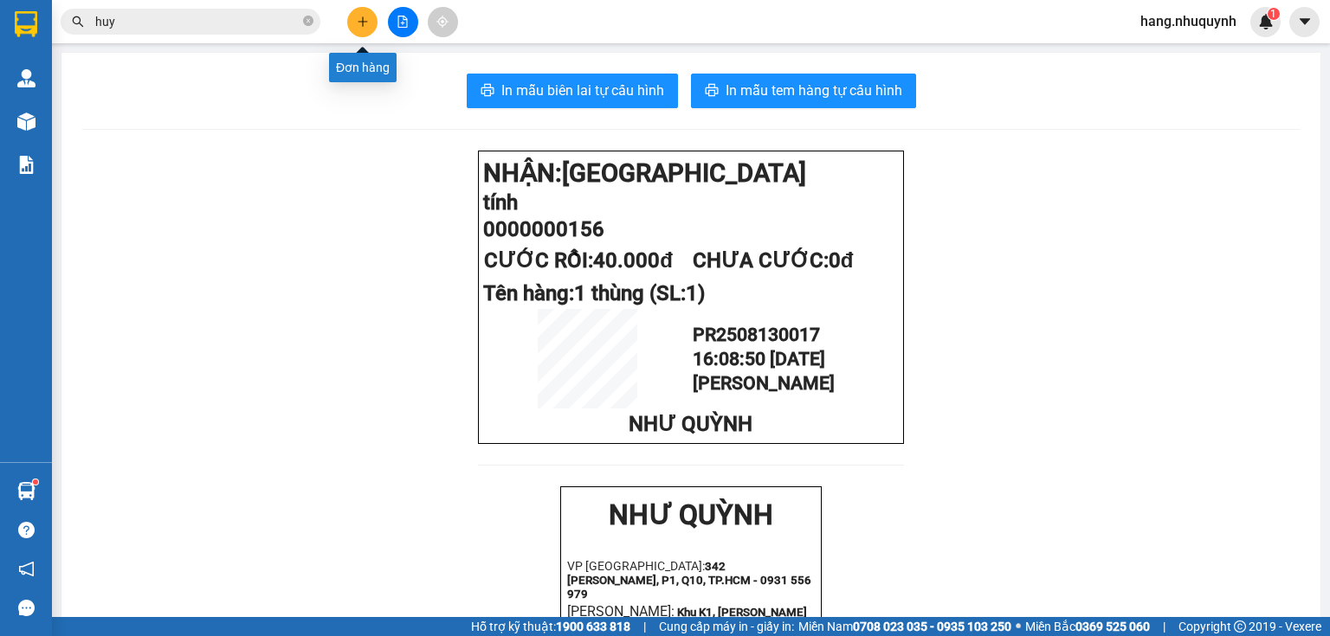
click at [360, 23] on icon "plus" at bounding box center [363, 22] width 12 height 12
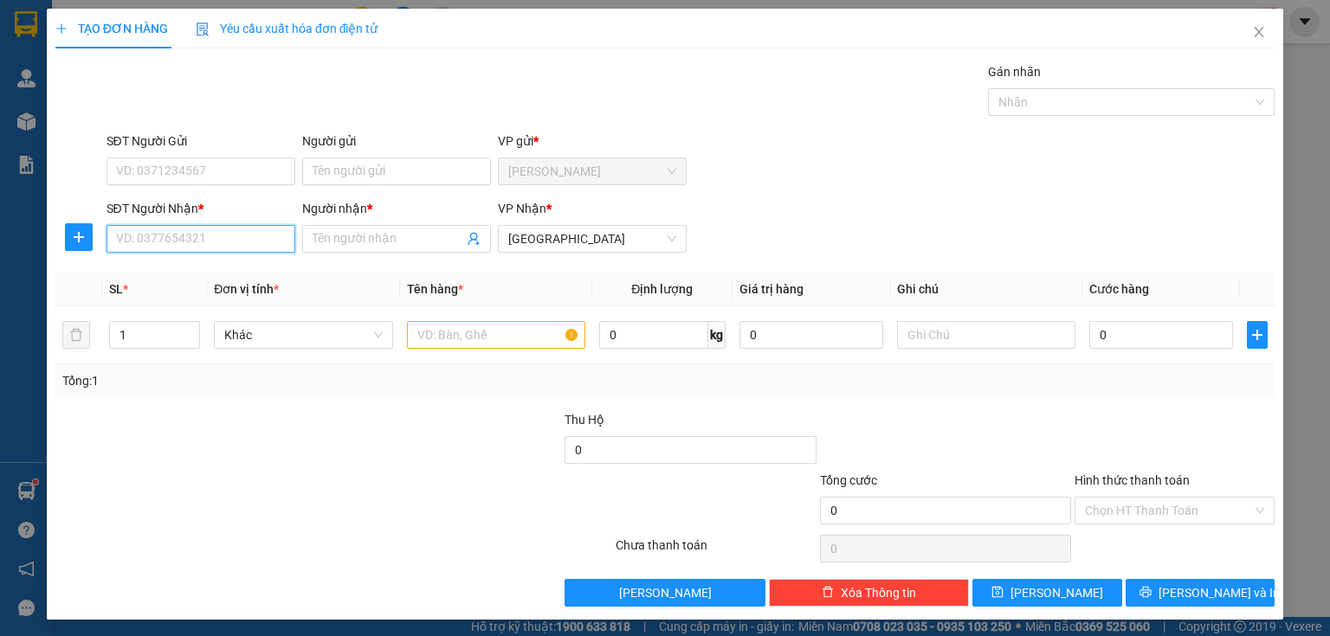
click at [210, 246] on input "SĐT Người Nhận *" at bounding box center [200, 239] width 189 height 28
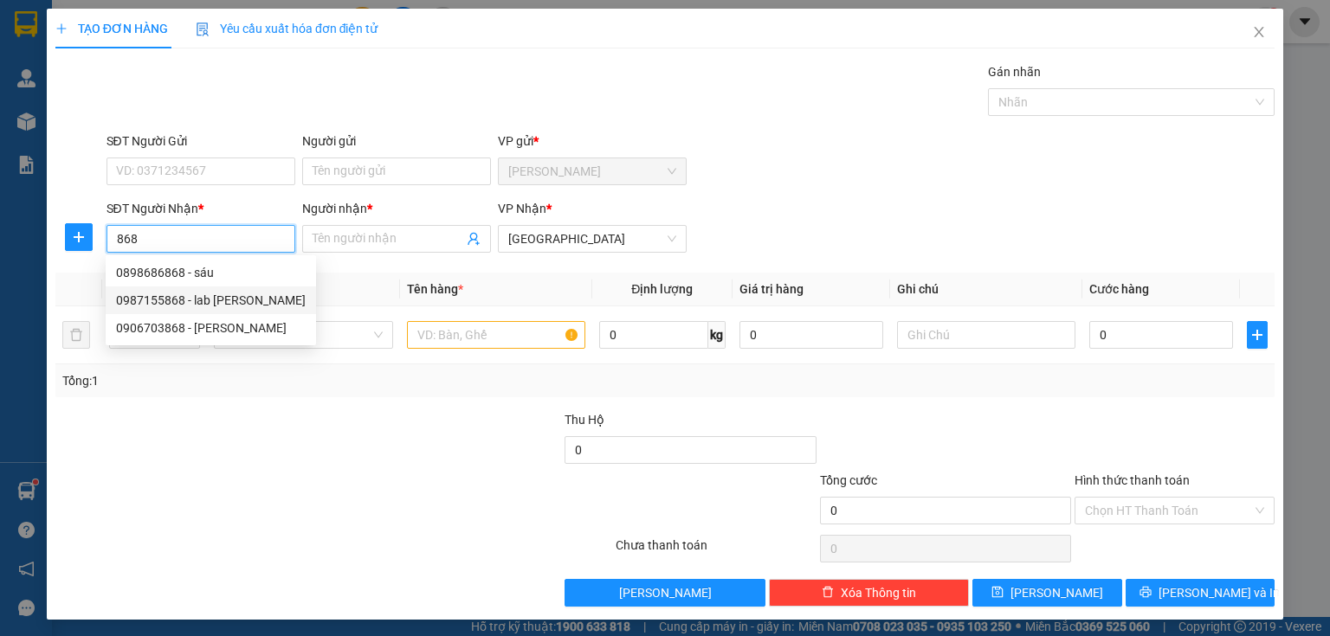
click at [187, 305] on div "0987155868 - lab [PERSON_NAME]" at bounding box center [211, 300] width 190 height 19
type input "0987155868"
type input "lab [PERSON_NAME]"
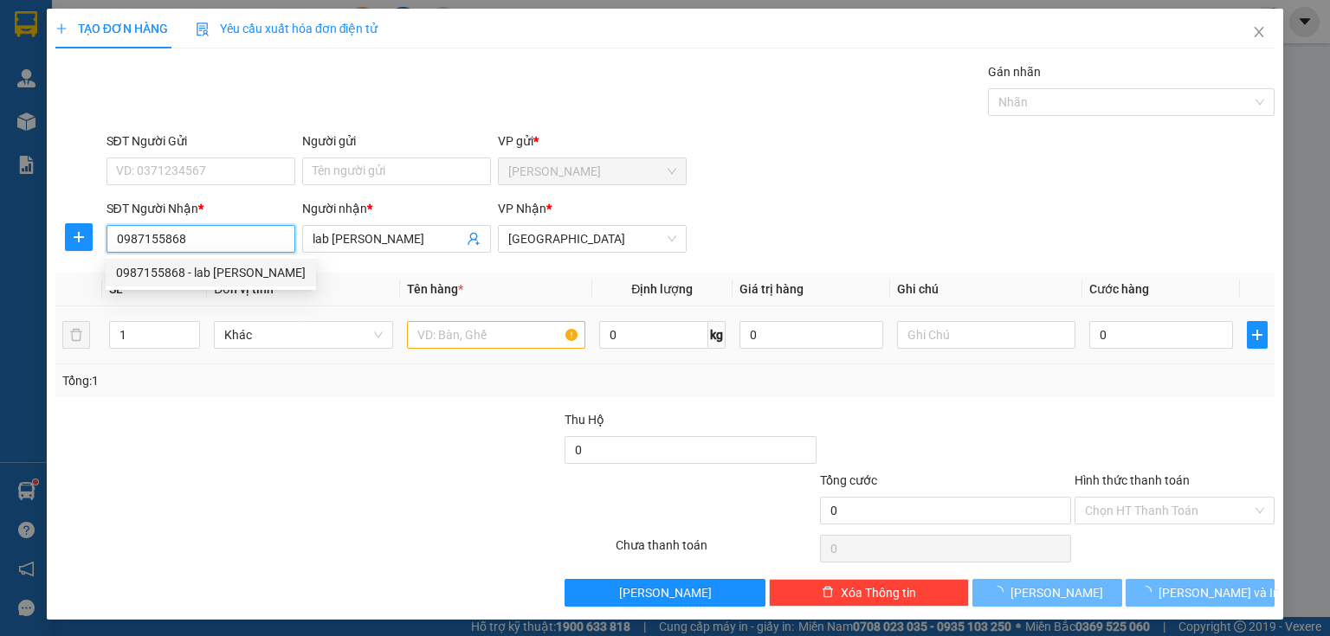
type input "20.000"
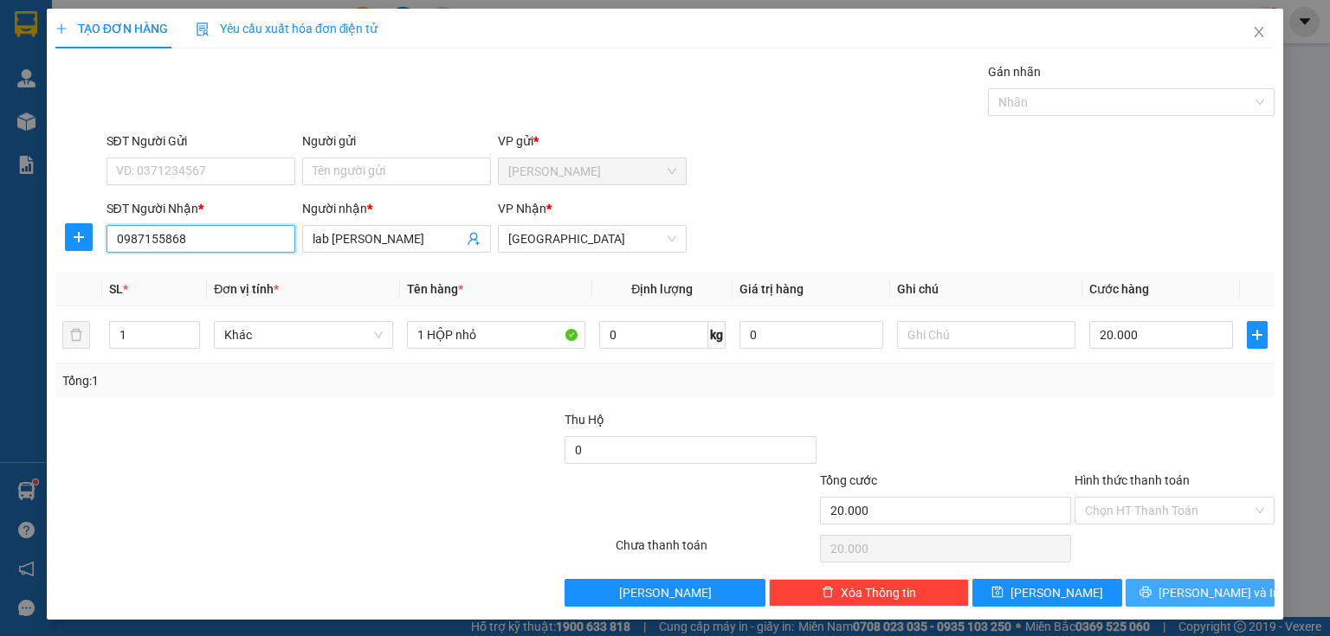
type input "0987155868"
drag, startPoint x: 1158, startPoint y: 599, endPoint x: 1156, endPoint y: 538, distance: 61.5
click at [1158, 599] on button "[PERSON_NAME] và In" at bounding box center [1200, 593] width 150 height 28
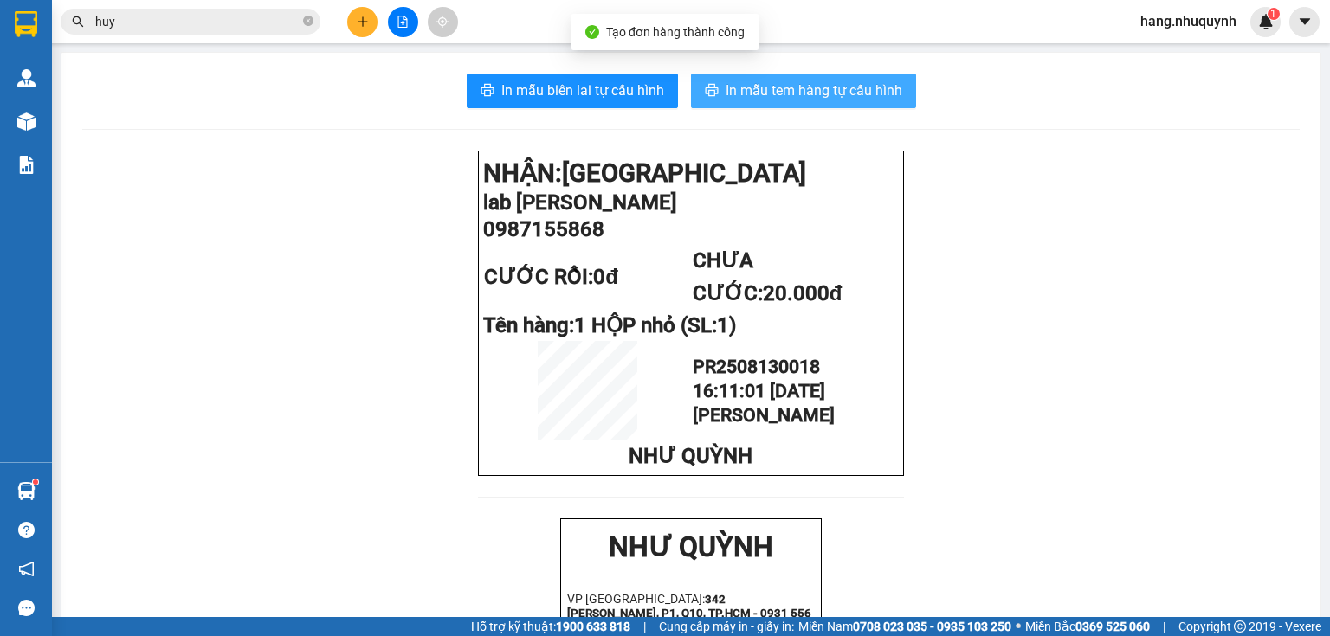
click at [834, 93] on span "In mẫu tem hàng tự cấu hình" at bounding box center [813, 91] width 177 height 22
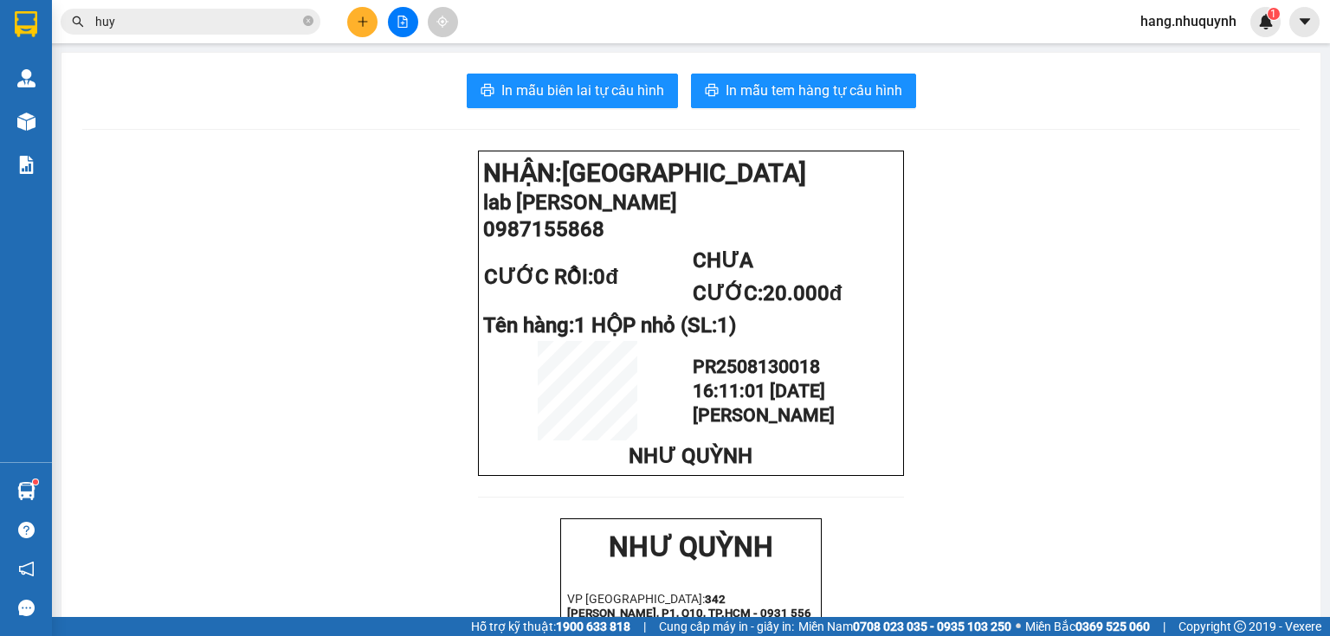
click at [366, 21] on icon "plus" at bounding box center [362, 21] width 10 height 1
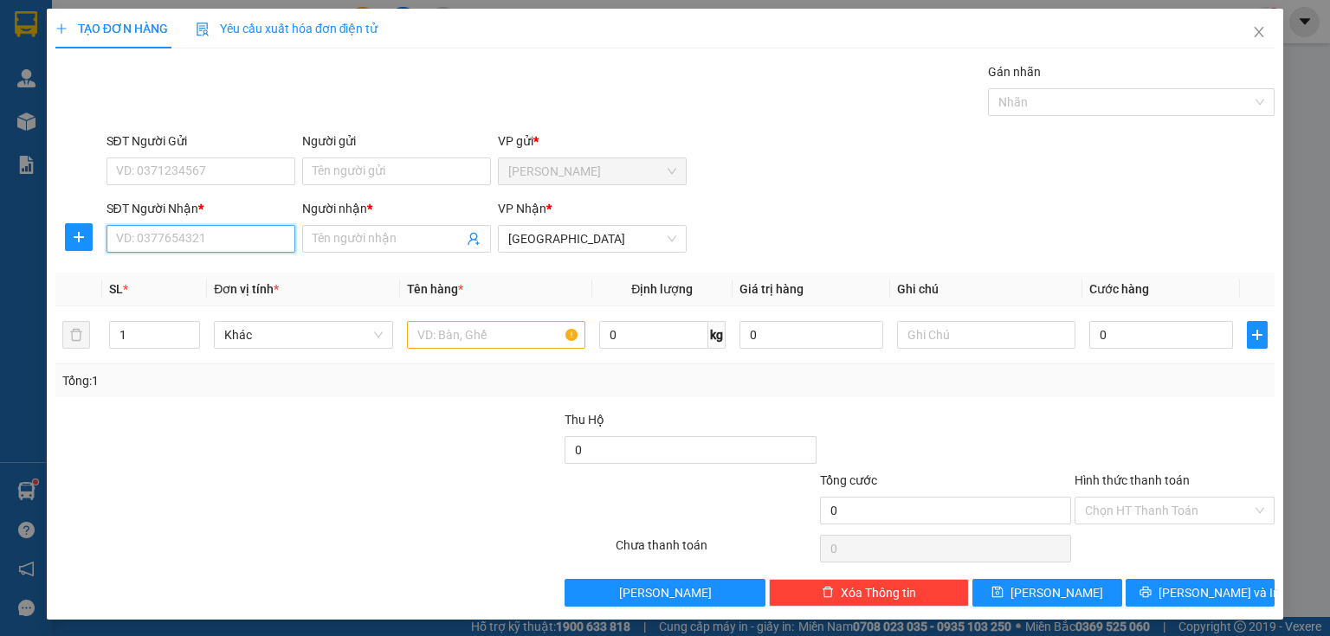
click at [180, 237] on input "SĐT Người Nhận *" at bounding box center [200, 239] width 189 height 28
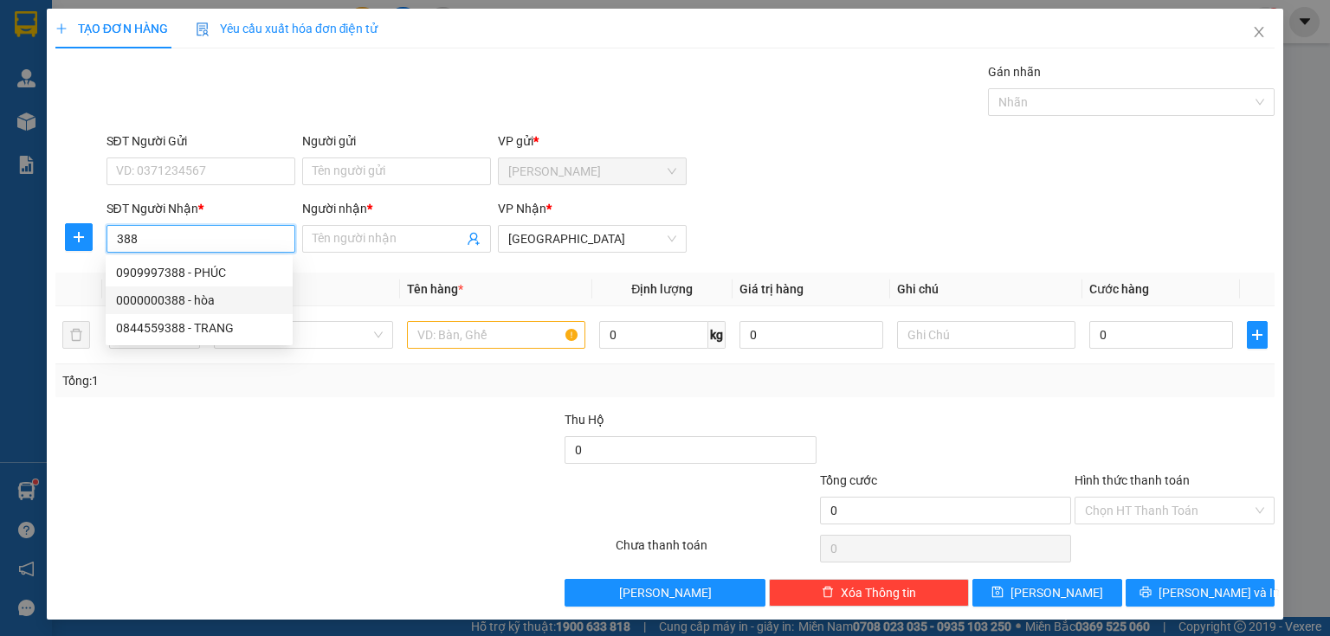
click at [202, 305] on div "0000000388 - hòa" at bounding box center [199, 300] width 166 height 19
type input "0000000388"
type input "hòa"
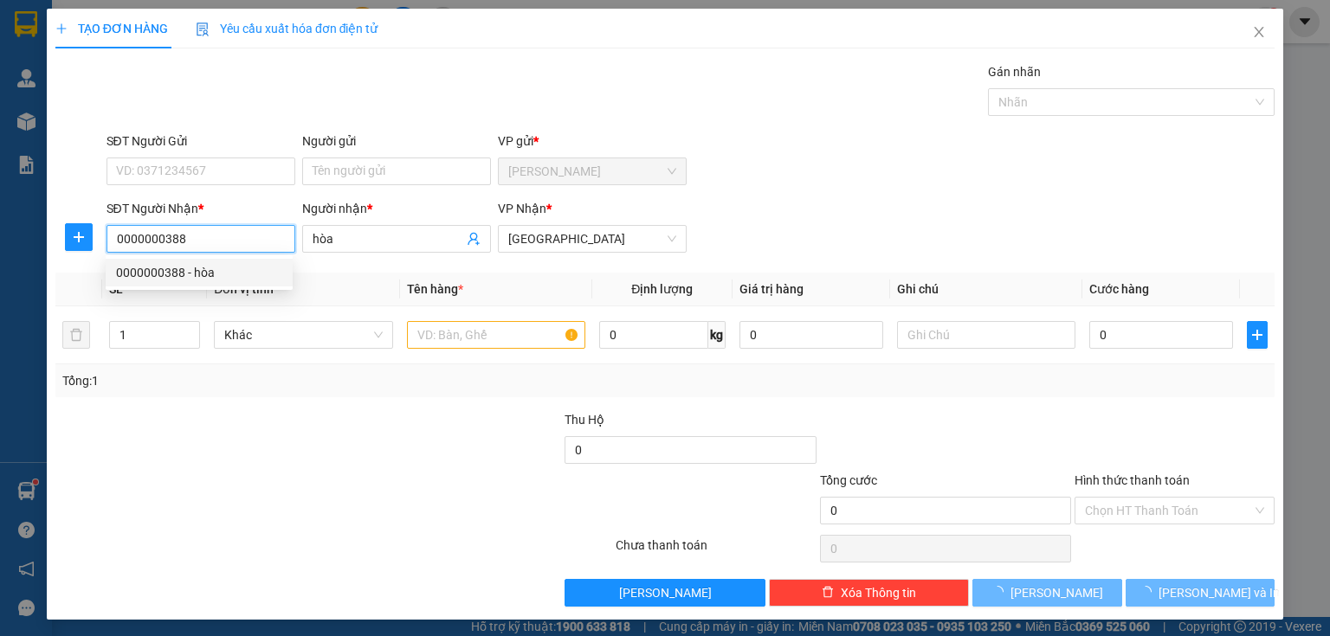
type input "60.000"
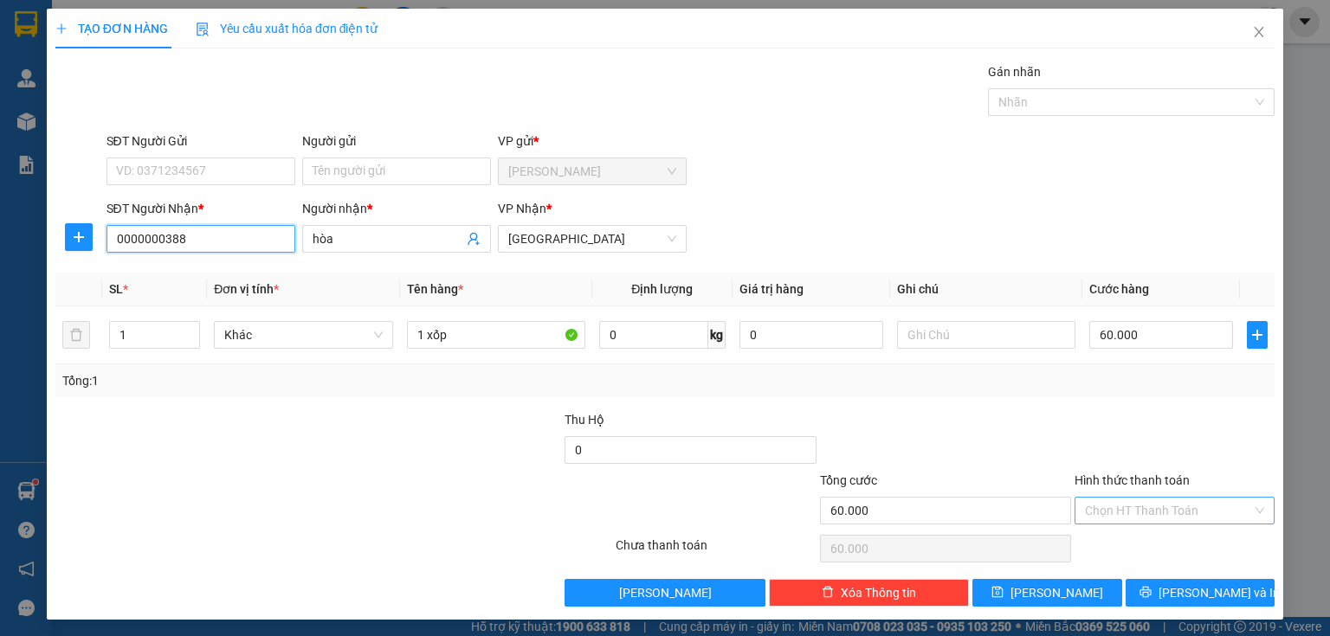
type input "0000000388"
click at [1137, 512] on input "Hình thức thanh toán" at bounding box center [1168, 511] width 167 height 26
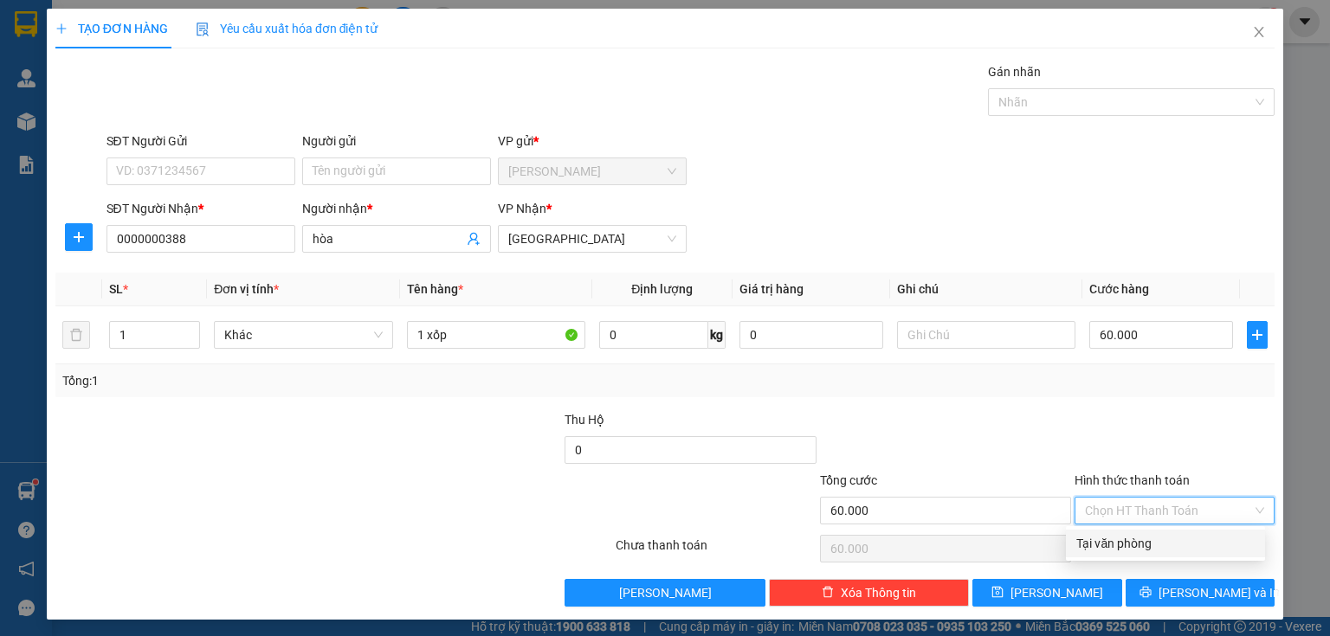
drag, startPoint x: 1141, startPoint y: 551, endPoint x: 1161, endPoint y: 576, distance: 32.7
click at [1143, 556] on div "Tại văn phòng" at bounding box center [1165, 544] width 199 height 28
type input "0"
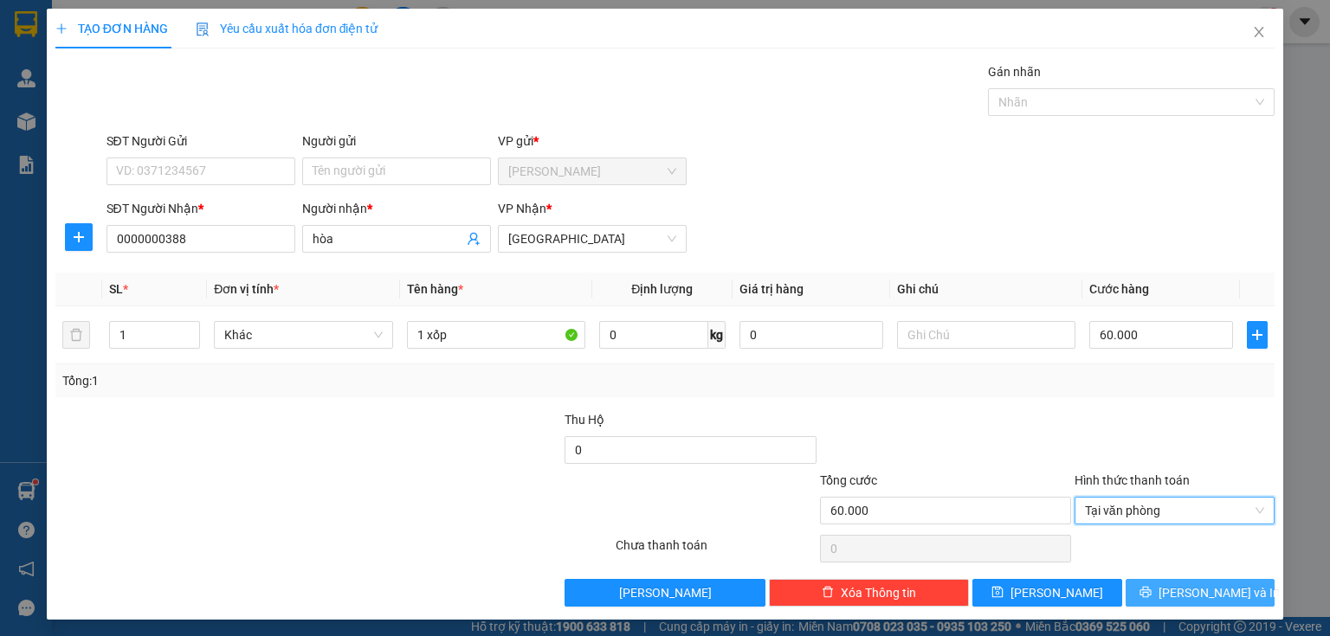
click at [1174, 596] on button "[PERSON_NAME] và In" at bounding box center [1200, 593] width 150 height 28
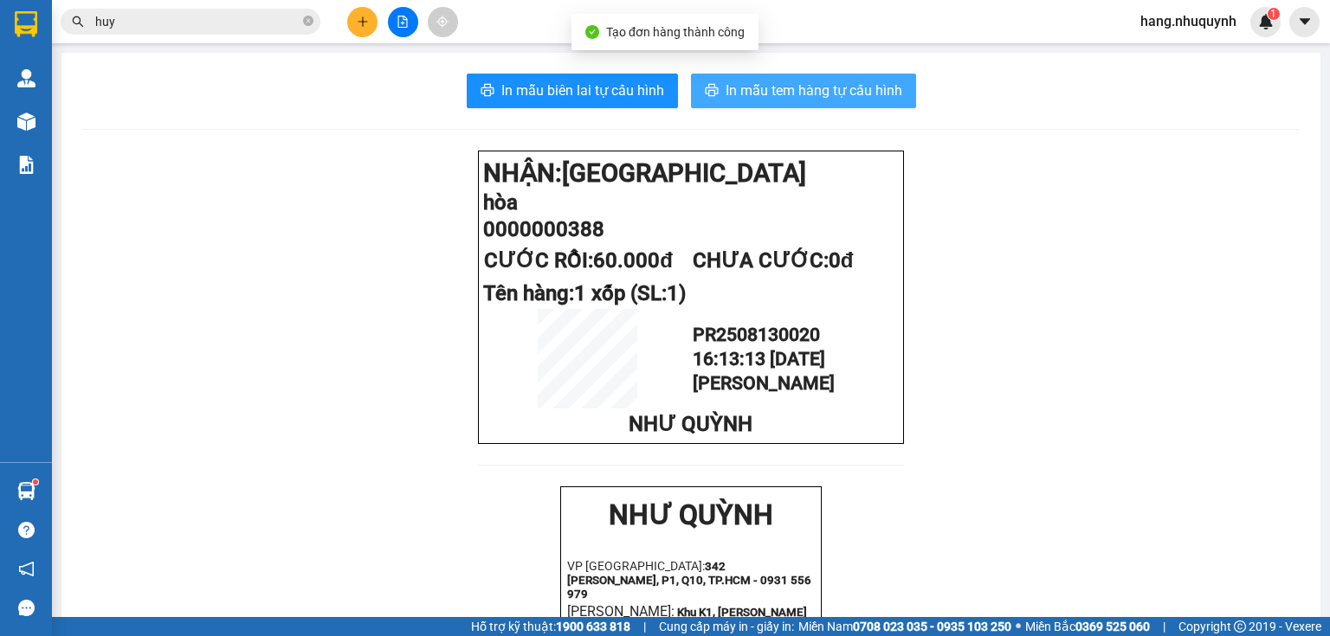
click at [797, 94] on span "In mẫu tem hàng tự cấu hình" at bounding box center [813, 91] width 177 height 22
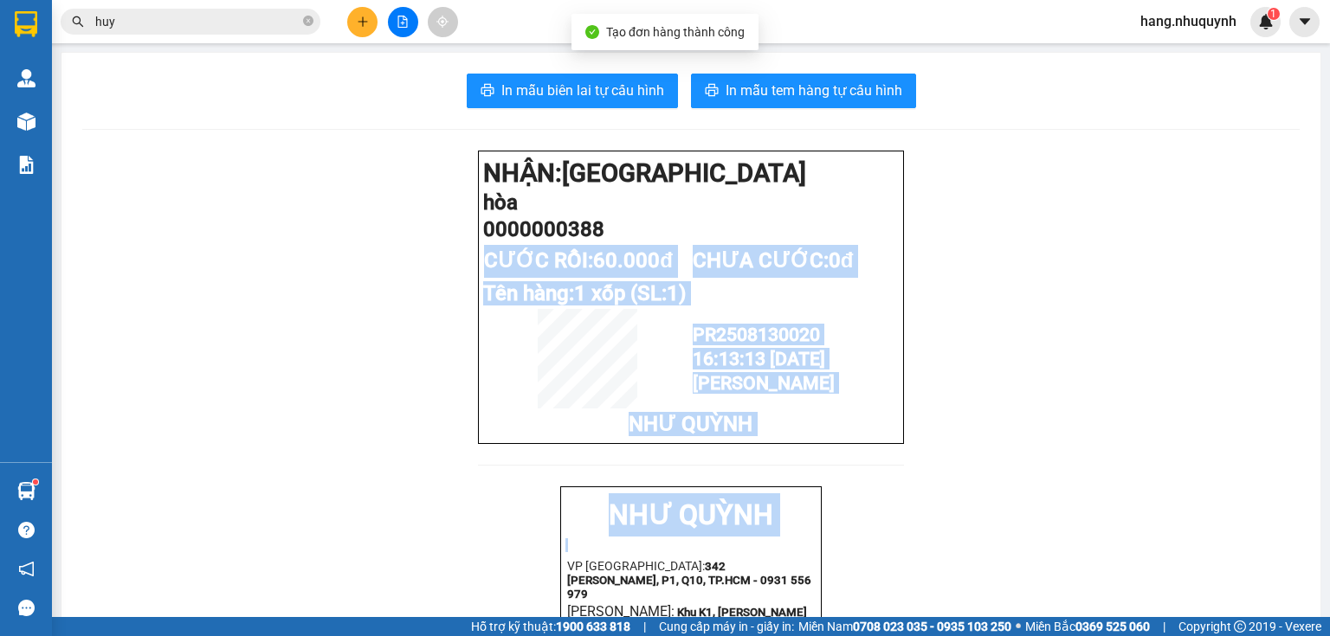
drag, startPoint x: 855, startPoint y: 593, endPoint x: 937, endPoint y: 567, distance: 85.4
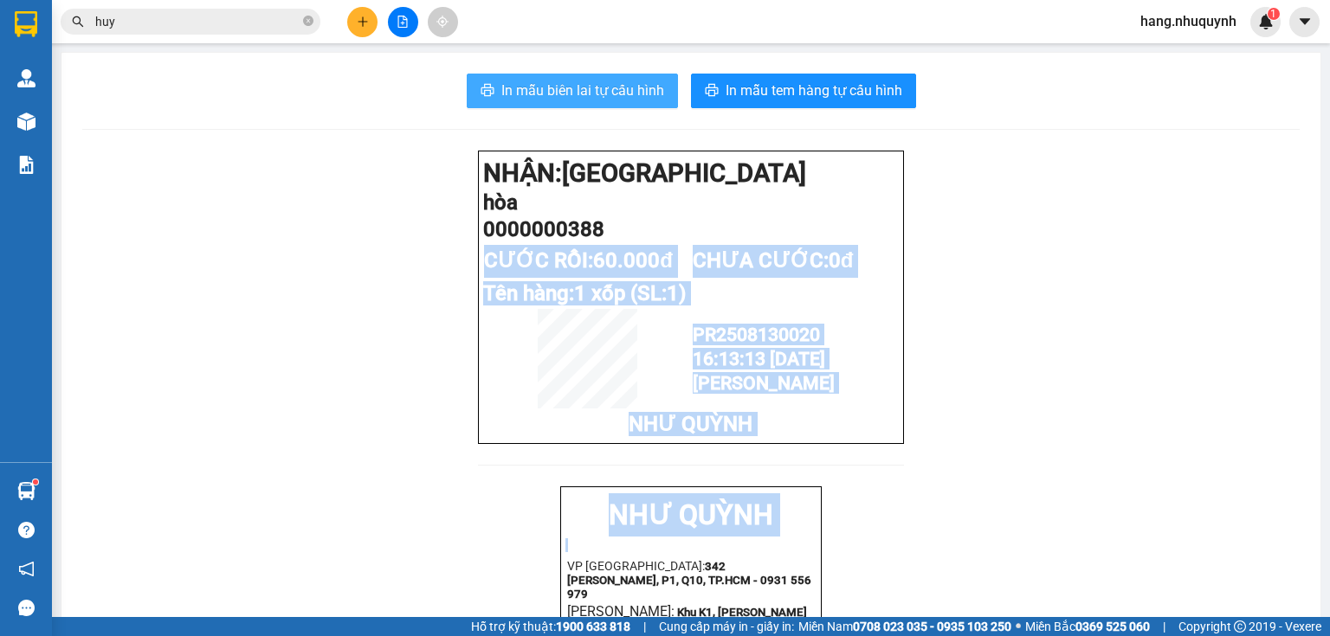
click at [537, 78] on button "In mẫu biên lai tự cấu hình" at bounding box center [572, 91] width 211 height 35
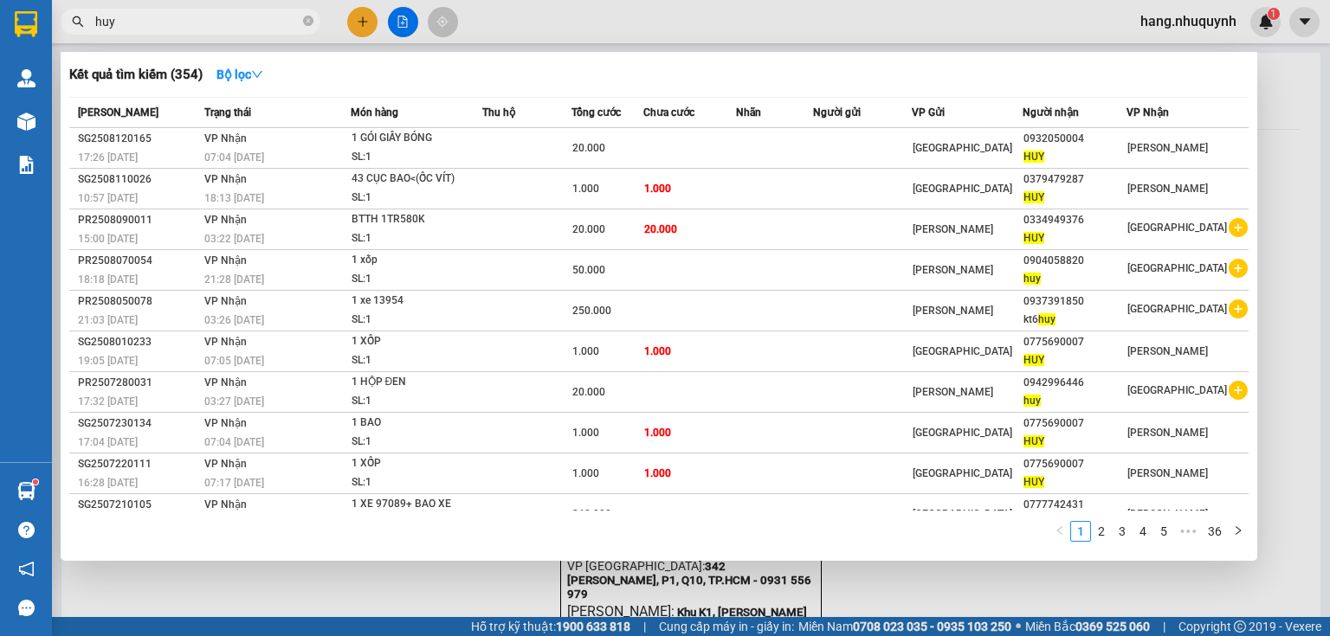
click at [210, 21] on input "huy" at bounding box center [197, 21] width 204 height 19
click at [232, 21] on input "huy" at bounding box center [197, 21] width 204 height 19
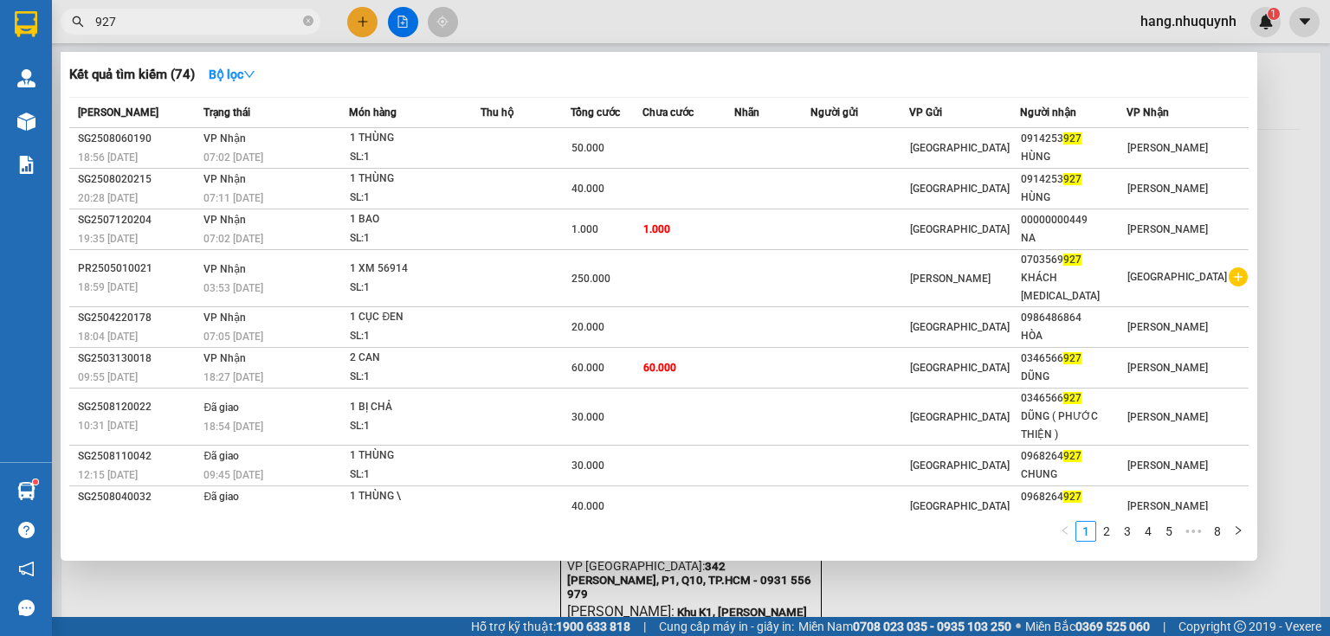
click at [175, 23] on input "927" at bounding box center [197, 21] width 204 height 19
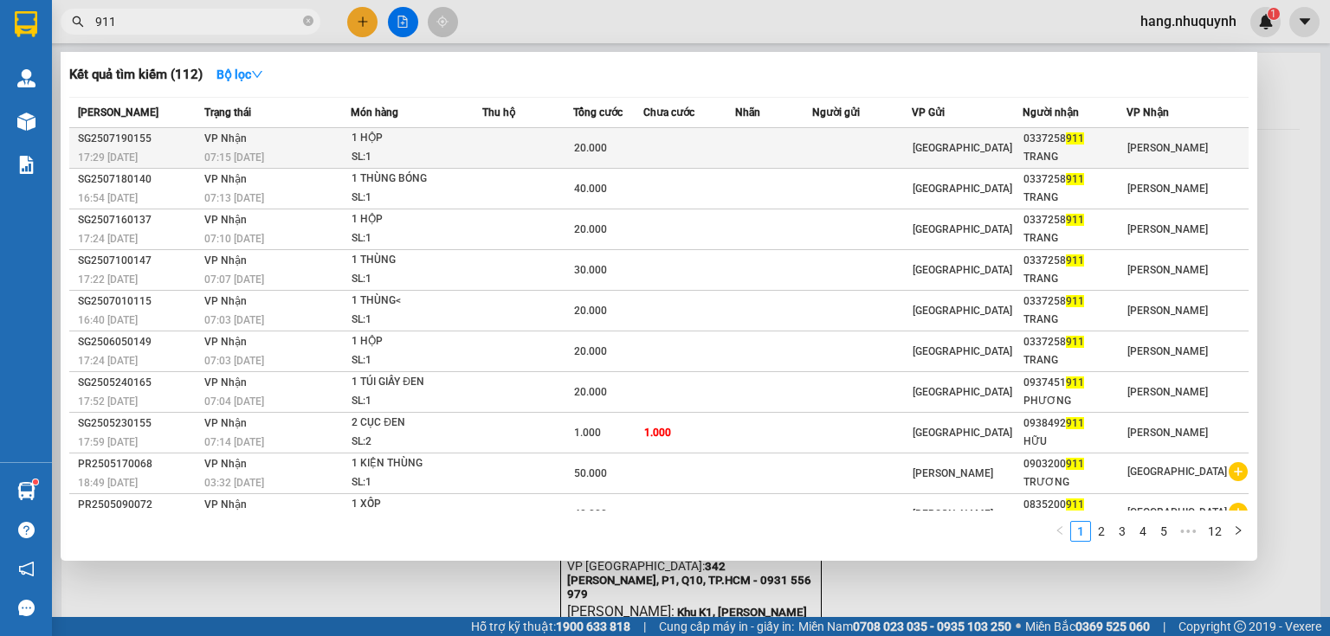
type input "911"
click at [571, 159] on td at bounding box center [527, 148] width 90 height 41
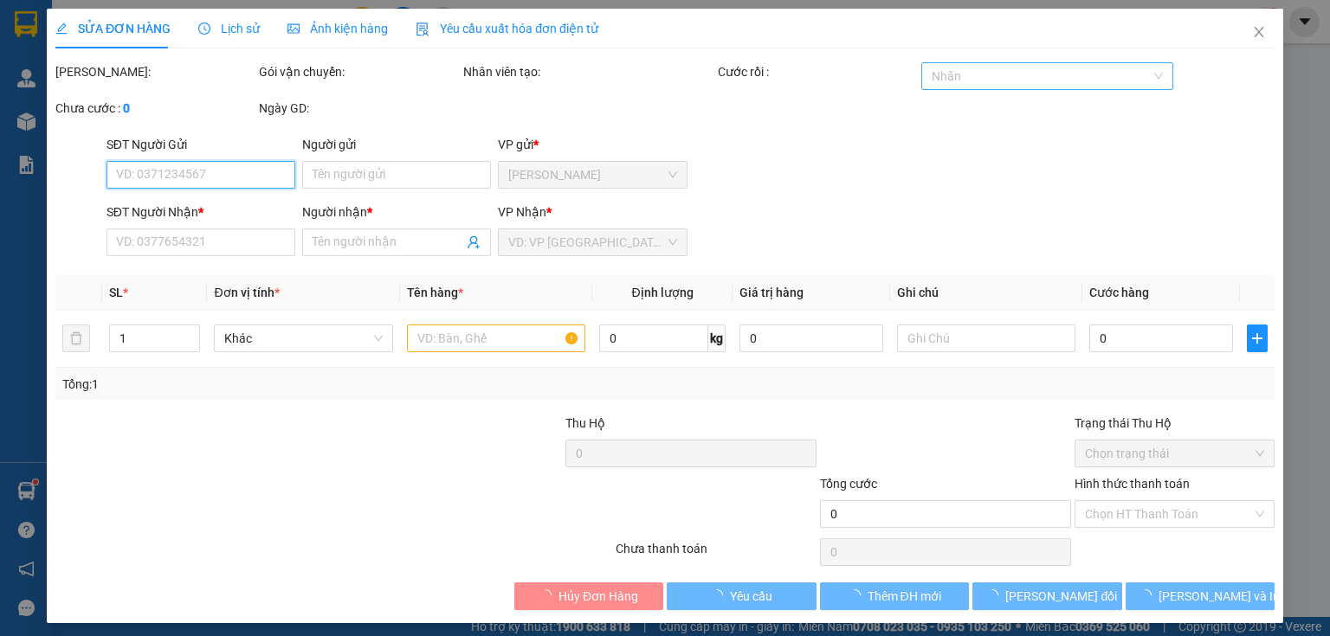
type input "0337258911"
type input "TRANG"
type input "20.000"
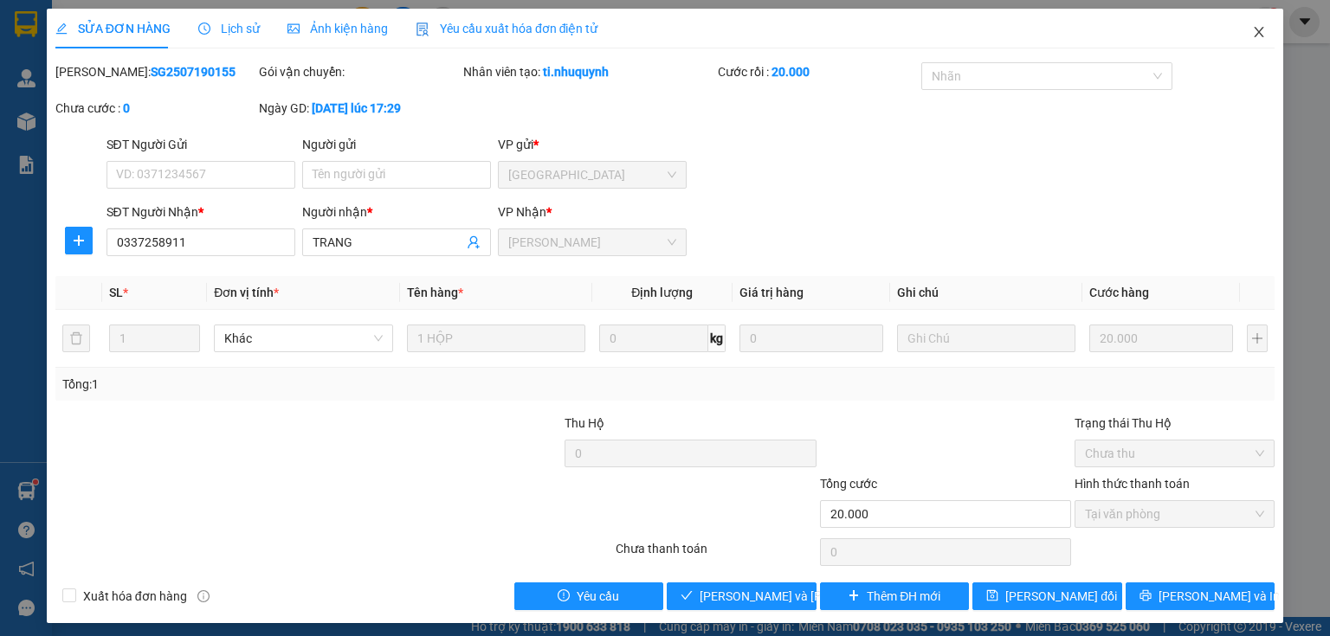
drag, startPoint x: 1250, startPoint y: 32, endPoint x: 1135, endPoint y: 18, distance: 116.0
click at [1252, 34] on icon "close" at bounding box center [1259, 32] width 14 height 14
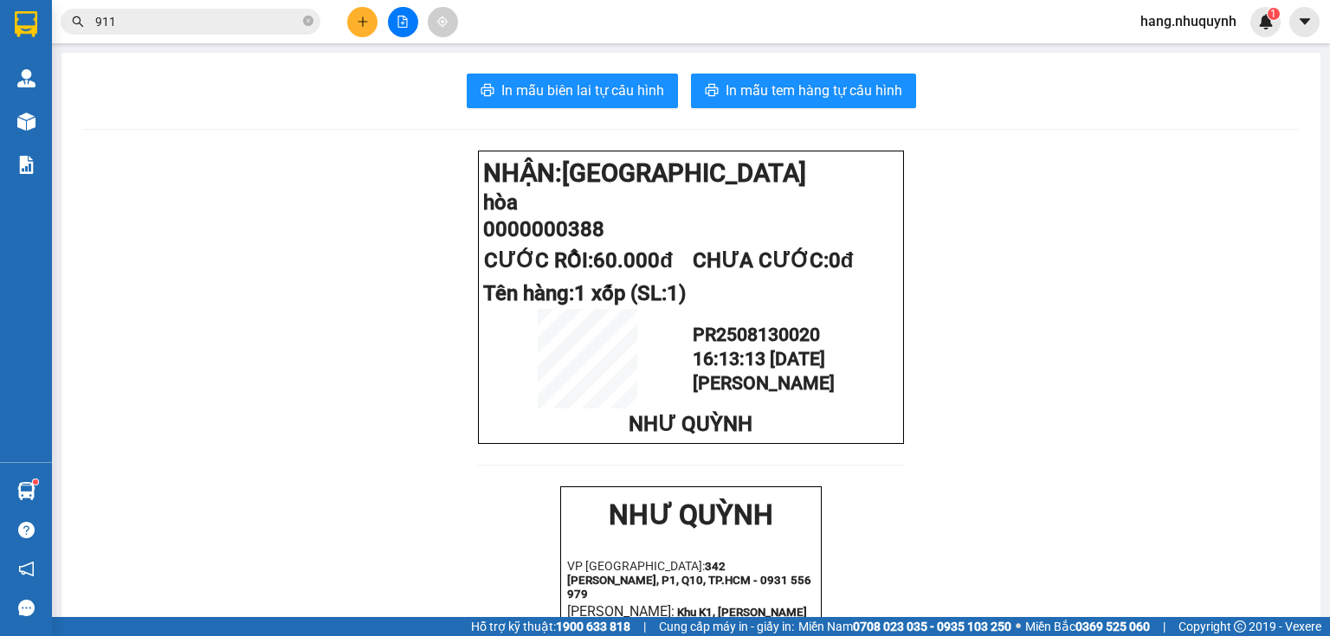
click at [209, 16] on input "911" at bounding box center [197, 21] width 204 height 19
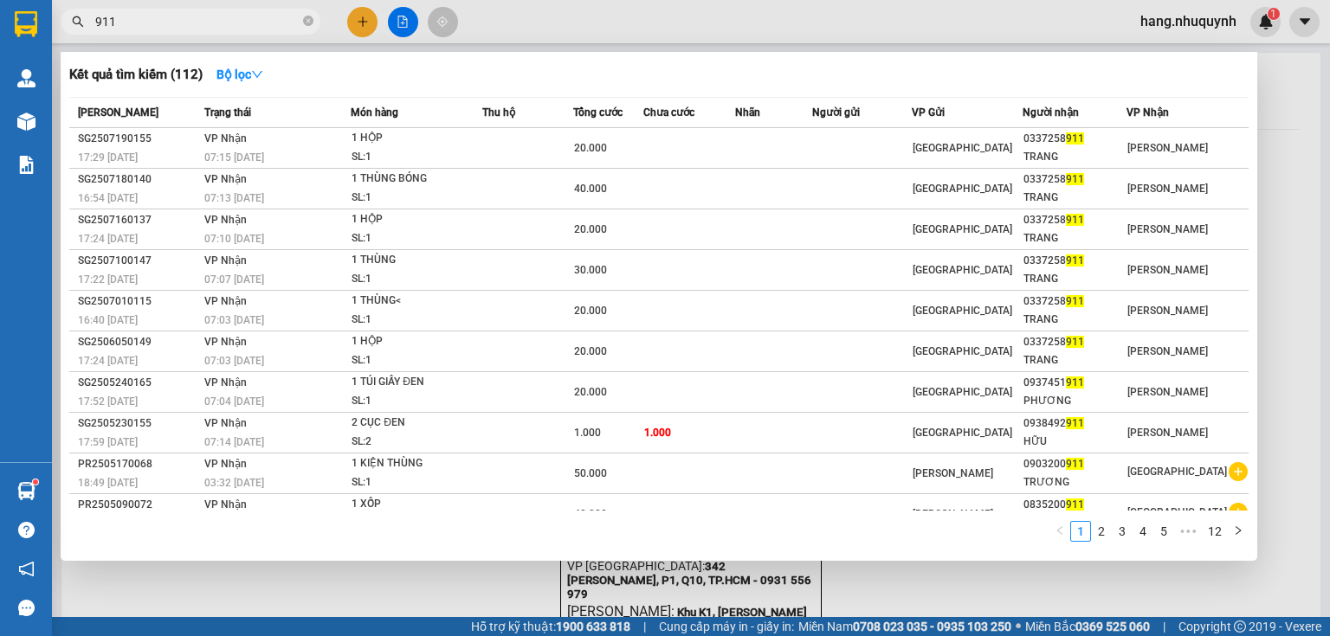
click at [179, 20] on input "911" at bounding box center [197, 21] width 204 height 19
drag, startPoint x: 169, startPoint y: 23, endPoint x: 0, endPoint y: 26, distance: 168.8
click at [0, 26] on section "Kết quả [PERSON_NAME] ( 112 ) Bộ lọc Mã ĐH Trạng thái Món hàng Thu hộ Tổng [PER…" at bounding box center [665, 318] width 1330 height 636
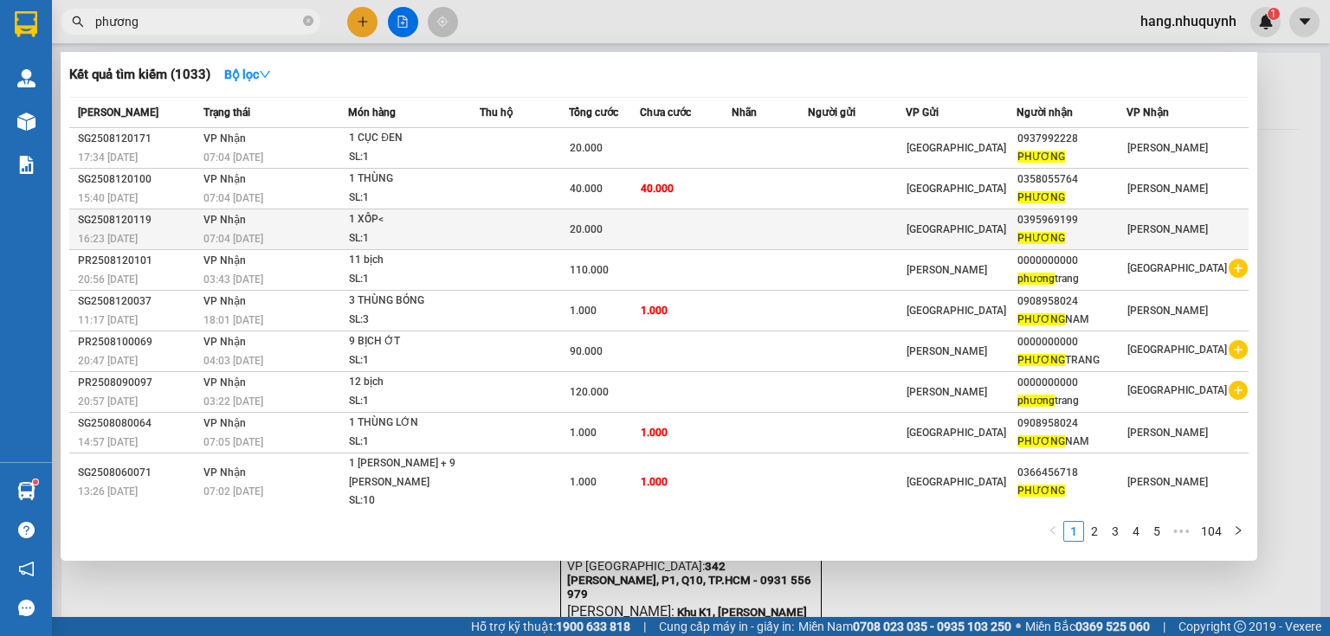
type input "phương"
click at [474, 239] on div "SL: 1" at bounding box center [414, 238] width 130 height 19
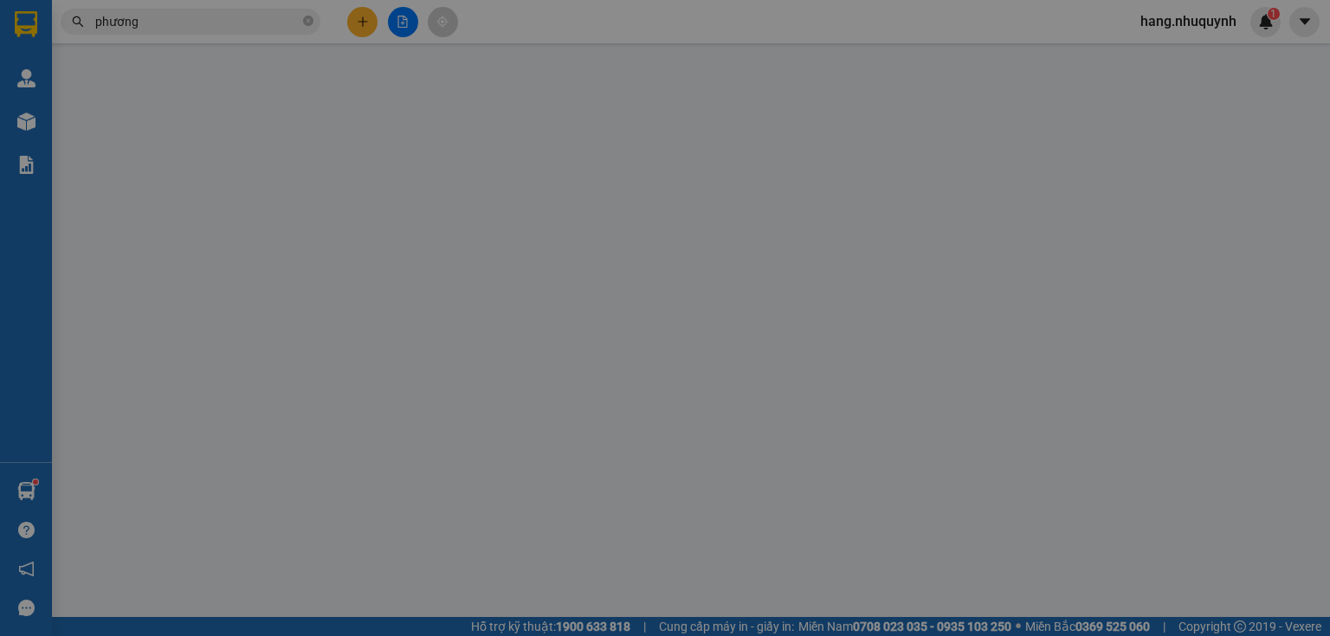
type input "0395969199"
type input "PHƯƠNG"
type input "20.000"
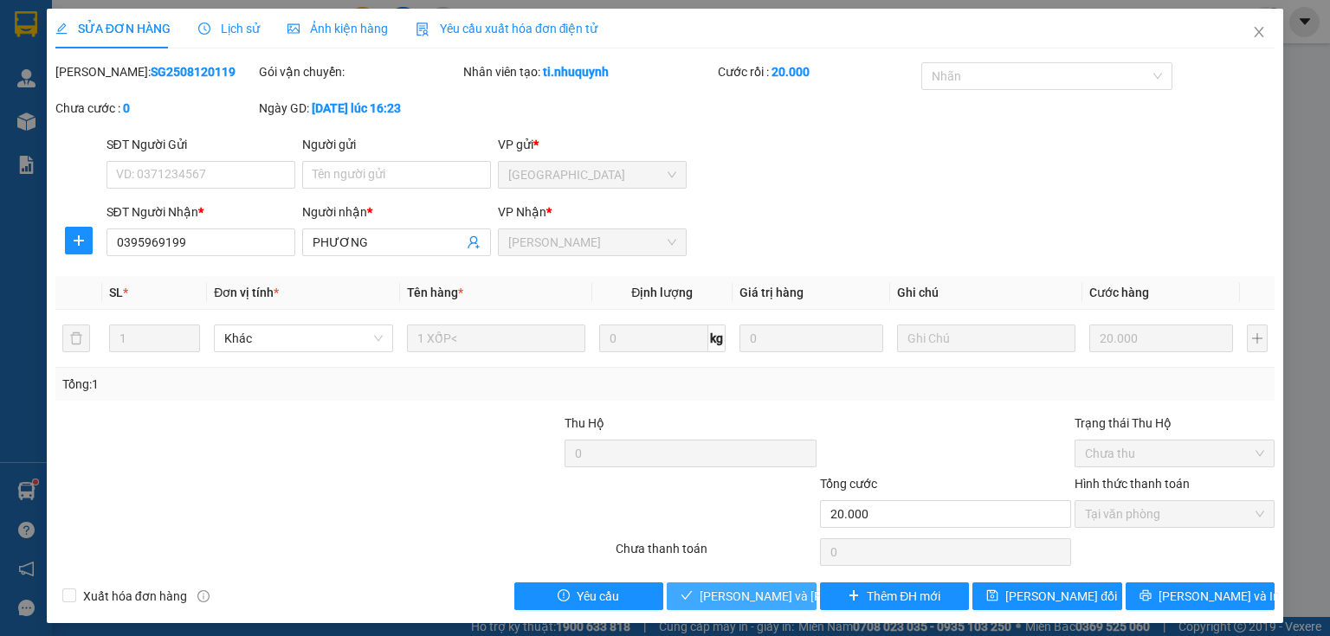
click at [756, 599] on span "[PERSON_NAME] và [PERSON_NAME] hàng" at bounding box center [816, 596] width 234 height 19
